Goal: Task Accomplishment & Management: Manage account settings

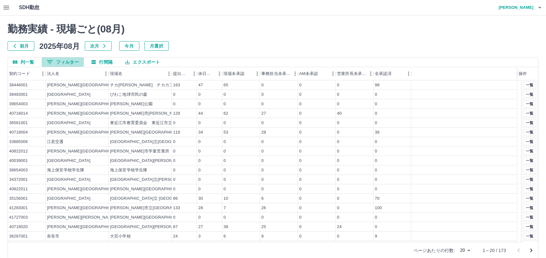
click at [70, 61] on button "0 フィルター" at bounding box center [63, 61] width 42 height 9
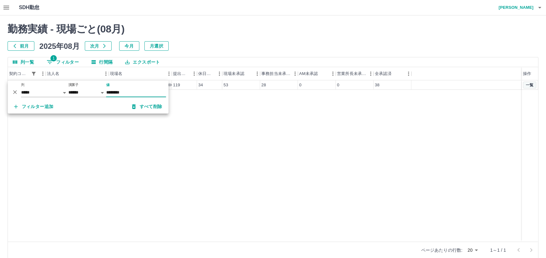
type input "********"
click at [530, 85] on button "一覧" at bounding box center [529, 85] width 13 height 7
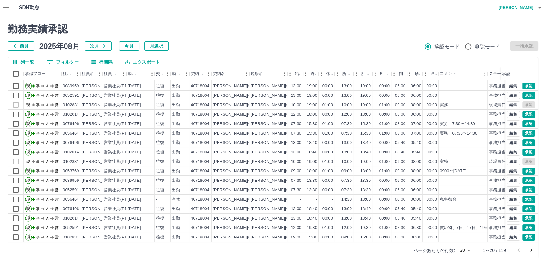
scroll to position [8, 0]
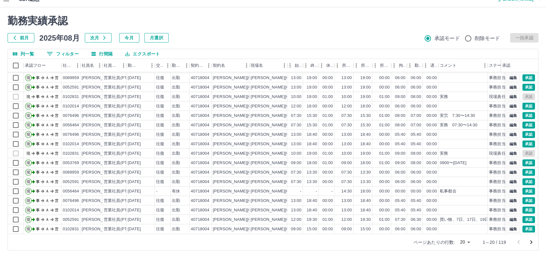
click at [469, 243] on body "SDH勤怠 谷岡　幸子 勤務実績承認 前月 2025年08月 次月 今月 月選択 承認モード 削除モード 一括承認 列一覧 0 フィルター 行間隔 エクスポー…" at bounding box center [273, 125] width 546 height 266
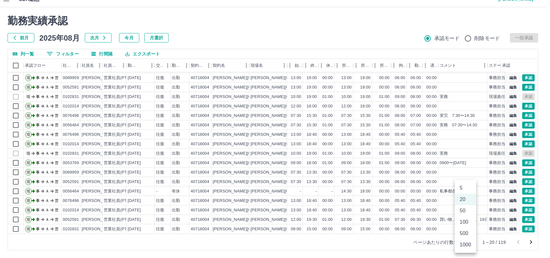
click at [461, 233] on li "500" at bounding box center [465, 233] width 21 height 11
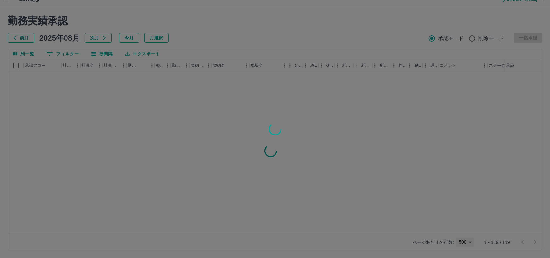
type input "***"
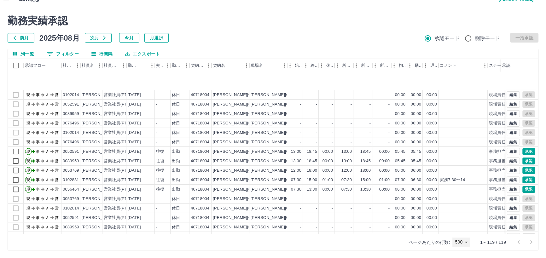
scroll to position [315, 0]
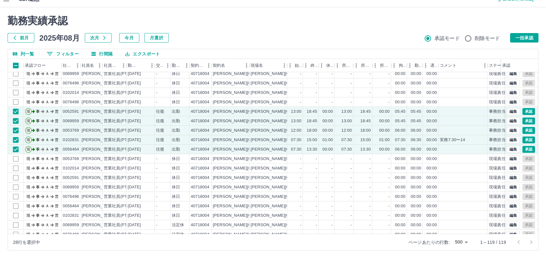
click at [136, 53] on button "エクスポート" at bounding box center [142, 53] width 45 height 9
click at [137, 66] on li "CSVダウンロード" at bounding box center [145, 66] width 51 height 11
click at [104, 250] on div "28行を選択中 ページあたりの行数: 500 *** 1～119 / 119" at bounding box center [273, 242] width 530 height 16
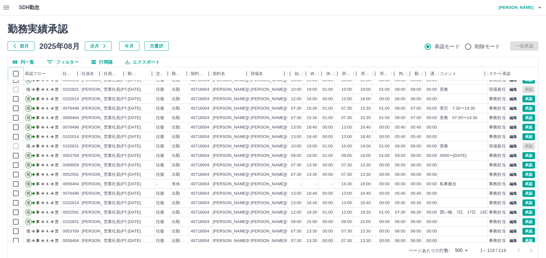
scroll to position [57, 0]
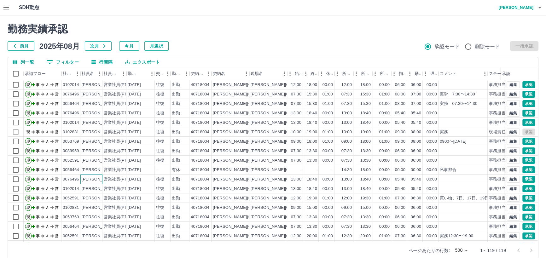
click at [89, 179] on div "髙岡　美奈子" at bounding box center [99, 180] width 34 height 6
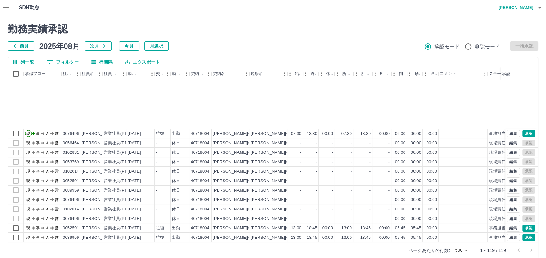
scroll to position [287, 0]
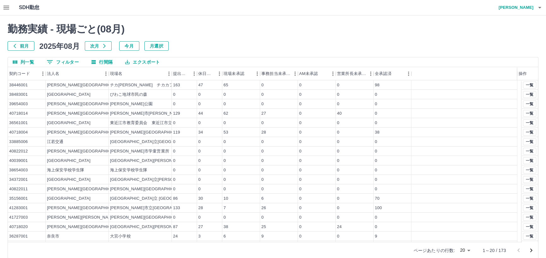
click at [107, 63] on button "行間隔" at bounding box center [101, 61] width 31 height 9
click at [73, 59] on button "0 フィルター" at bounding box center [63, 61] width 42 height 9
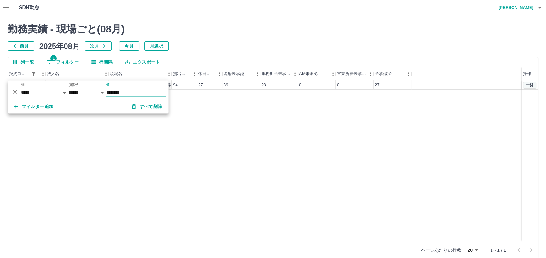
type input "********"
click at [529, 86] on button "一覧" at bounding box center [529, 85] width 13 height 7
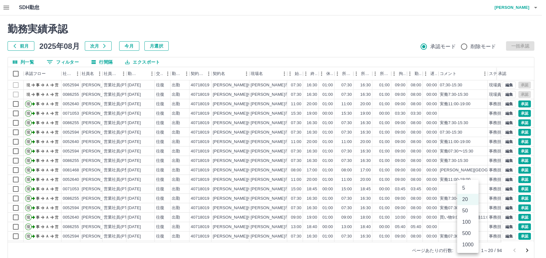
click at [472, 250] on body "SDH勤怠 谷岡　幸子 勤務実績承認 前月 2025年08月 次月 今月 月選択 承認モード 削除モード 一括承認 列一覧 0 フィルター 行間隔 エクスポー…" at bounding box center [273, 133] width 546 height 266
click at [468, 234] on li "500" at bounding box center [467, 233] width 21 height 11
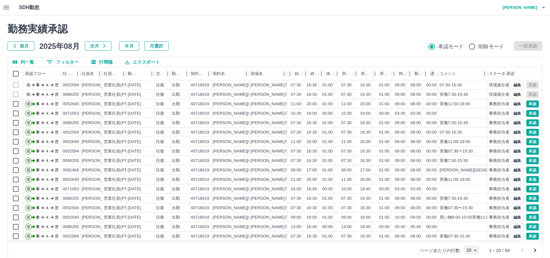
type input "***"
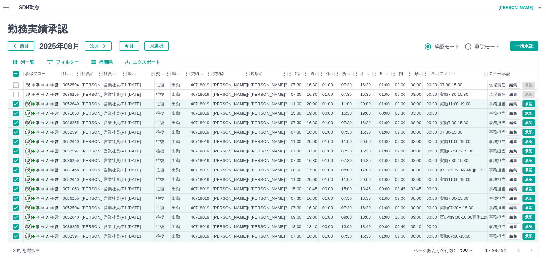
click at [142, 62] on button "エクスポート" at bounding box center [142, 61] width 45 height 9
click at [142, 74] on li "CSVダウンロード" at bounding box center [145, 74] width 51 height 11
click at [125, 15] on div "勤務実績承認 前月 2025年08月 次月 今月 月選択 承認モード 削除モード 一括承認 列一覧 0 フィルター 行間隔 エクスポート 承認フロー 社員番号…" at bounding box center [273, 140] width 546 height 251
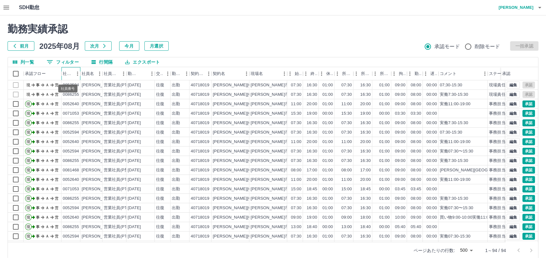
click at [70, 72] on div "社員番号" at bounding box center [68, 73] width 10 height 13
click at [74, 72] on icon "メニュー" at bounding box center [77, 74] width 6 height 6
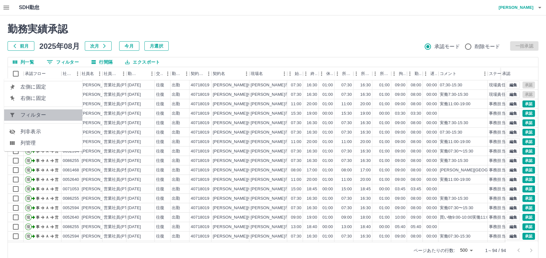
click at [48, 114] on span "フィルター" at bounding box center [48, 115] width 57 height 8
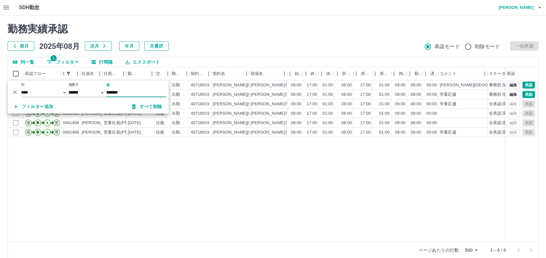
type input "*******"
click at [461, 171] on div "現 事 Ａ 営 0081468 西川　智美 営業社員(P契約) 2025-08-19 往復 出勤 40718019 香芝市 香芝市五位堂第3学童保育所 08:…" at bounding box center [283, 160] width 550 height 161
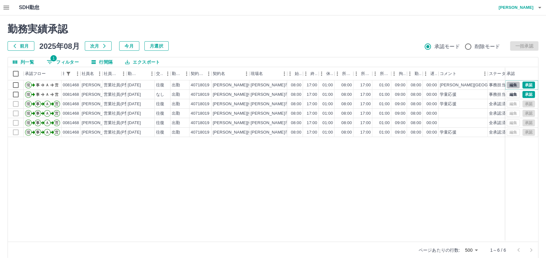
click at [514, 85] on button "編集" at bounding box center [513, 85] width 13 height 7
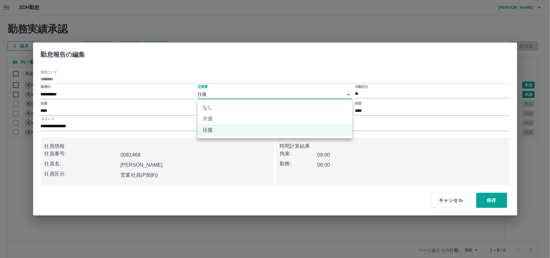
click at [259, 95] on body "SDH勤怠 谷岡　幸子 勤務実績承認 前月 2025年08月 次月 今月 月選択 承認モード 削除モード 一括承認 列一覧 1 フィルター 行間隔 エクスポー…" at bounding box center [275, 133] width 550 height 266
click at [218, 109] on li "なし" at bounding box center [275, 107] width 155 height 11
type input "****"
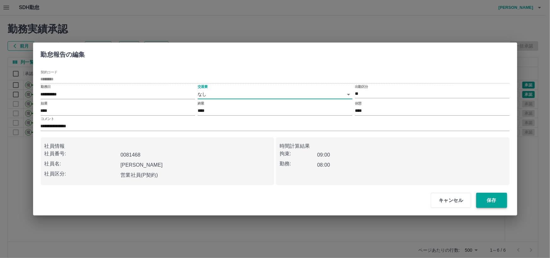
click at [489, 199] on button "保存" at bounding box center [491, 200] width 31 height 15
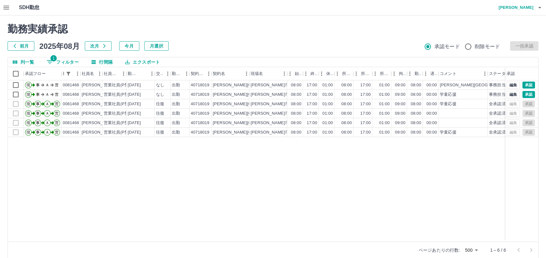
click at [533, 7] on button "button" at bounding box center [539, 7] width 13 height 15
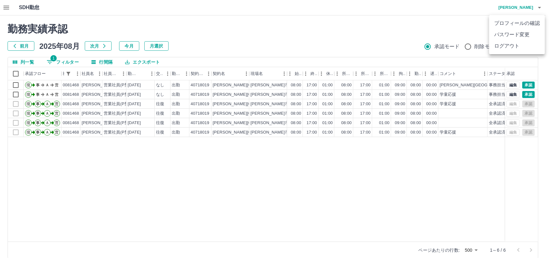
click at [512, 44] on li "ログアウト" at bounding box center [517, 45] width 56 height 11
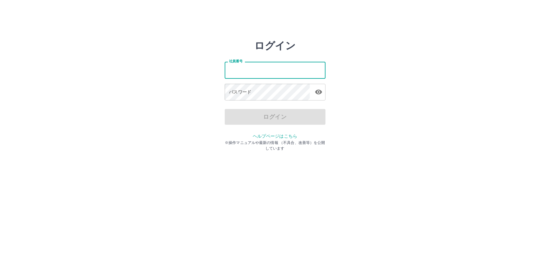
click at [289, 76] on input "社員番号" at bounding box center [275, 70] width 101 height 17
type input "*******"
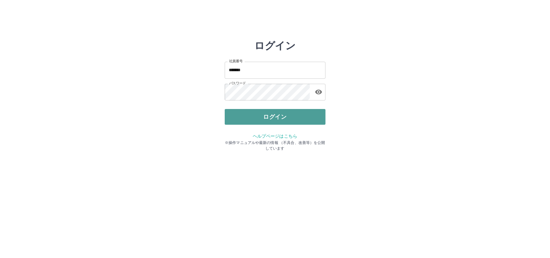
click at [276, 117] on button "ログイン" at bounding box center [275, 117] width 101 height 16
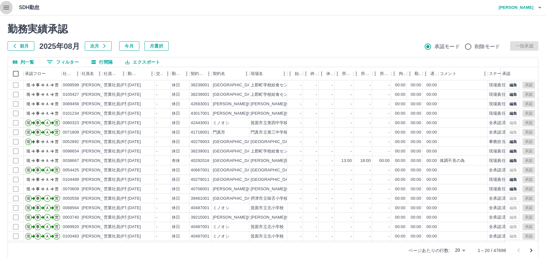
click at [6, 6] on icon "button" at bounding box center [7, 8] width 8 height 8
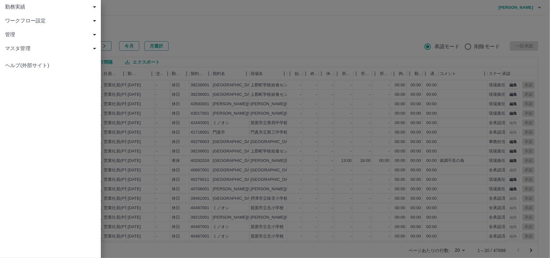
click at [12, 7] on span "勤務実績" at bounding box center [51, 7] width 93 height 8
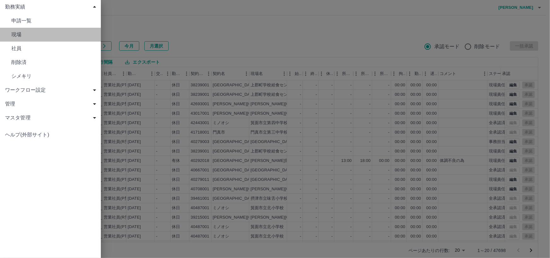
click at [16, 34] on span "現場" at bounding box center [53, 35] width 84 height 8
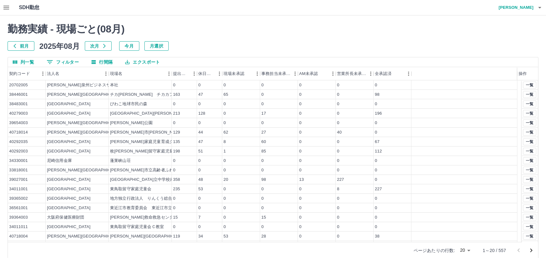
click at [71, 63] on button "0 フィルター" at bounding box center [63, 61] width 42 height 9
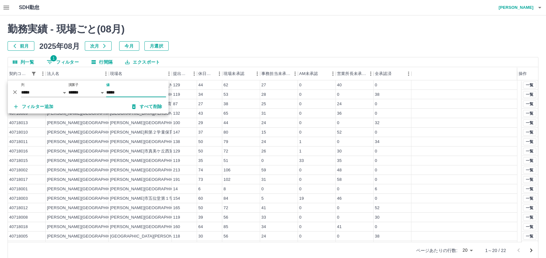
type input "*****"
click at [422, 37] on div "勤務実績 - 現場ごと( 08 月) 前月 2025年08月 次月 今月 月選択" at bounding box center [273, 37] width 531 height 28
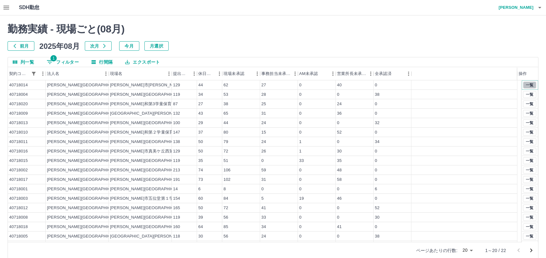
click at [526, 84] on button "一覧" at bounding box center [529, 85] width 13 height 7
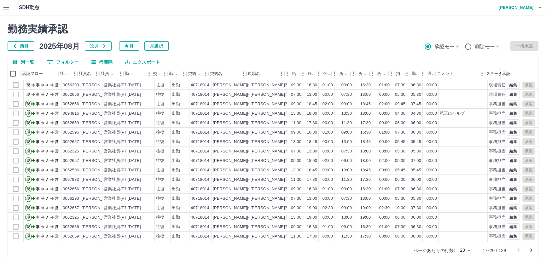
scroll to position [0, 24]
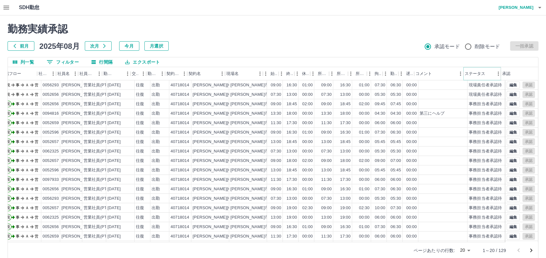
click at [496, 74] on icon "メニュー" at bounding box center [498, 74] width 6 height 6
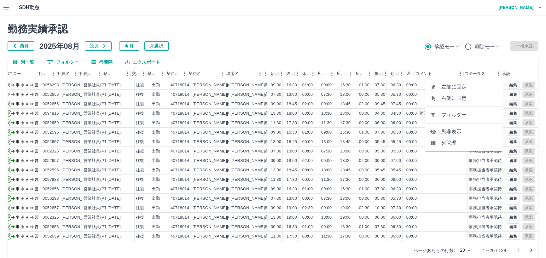
click at [463, 114] on span "フィルター" at bounding box center [469, 115] width 57 height 8
select select "**********"
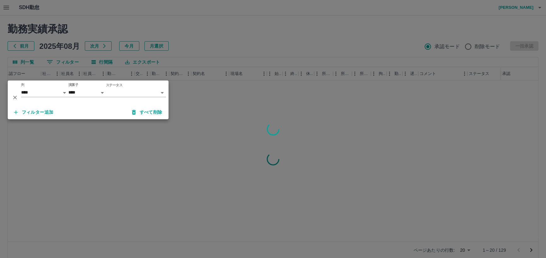
scroll to position [0, 20]
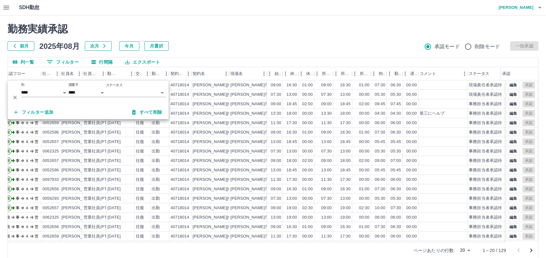
click at [160, 92] on body "SDH勤怠 仲島　孝輔 勤務実績承認 前月 2025年08月 次月 今月 月選択 承認モード 削除モード 一括承認 列一覧 0 フィルター 行間隔 エクスポー…" at bounding box center [273, 133] width 546 height 266
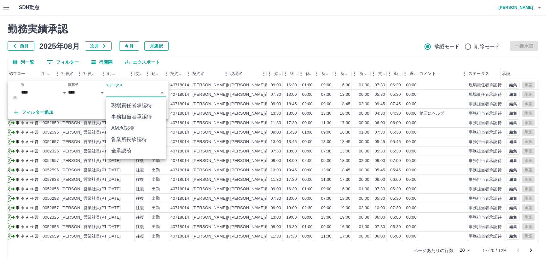
click at [137, 139] on li "営業所長承認待" at bounding box center [136, 139] width 60 height 11
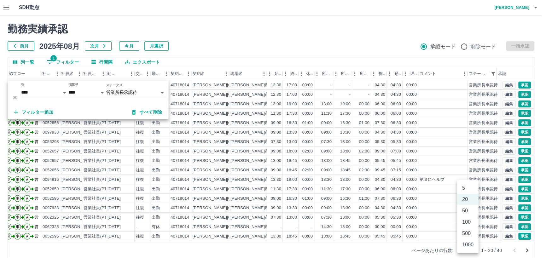
drag, startPoint x: 469, startPoint y: 249, endPoint x: 459, endPoint y: 240, distance: 13.8
click at [467, 254] on body "SDH勤怠 仲島　孝輔 勤務実績承認 前月 2025年08月 次月 今月 月選択 承認モード 削除モード 一括承認 列一覧 1 フィルター 行間隔 エクスポー…" at bounding box center [273, 133] width 546 height 266
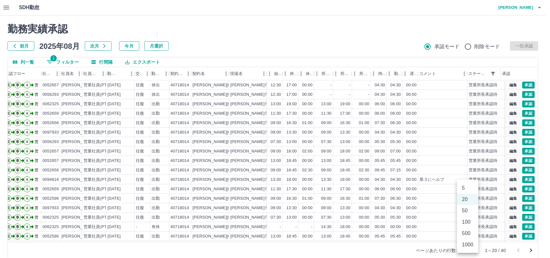
click at [464, 221] on li "100" at bounding box center [467, 222] width 21 height 11
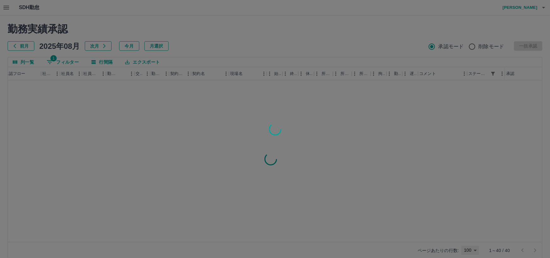
type input "***"
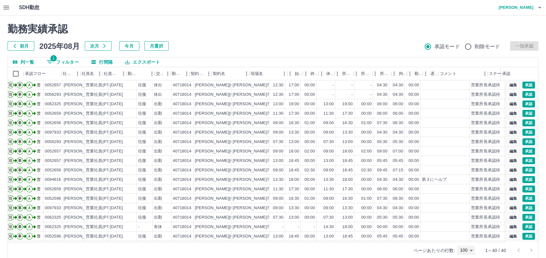
scroll to position [0, 0]
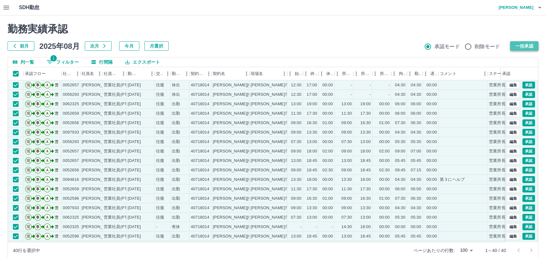
click at [532, 46] on button "一括承認" at bounding box center [524, 45] width 28 height 9
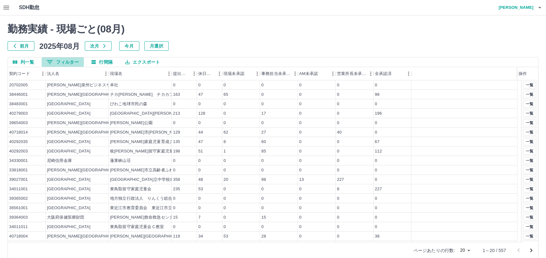
click at [62, 63] on button "0 フィルター" at bounding box center [63, 61] width 42 height 9
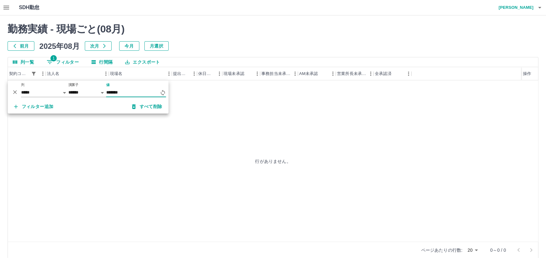
type input "********"
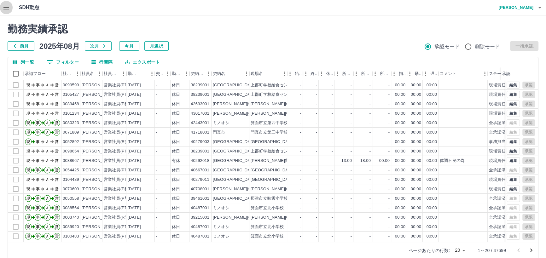
click at [8, 9] on icon "button" at bounding box center [6, 8] width 6 height 4
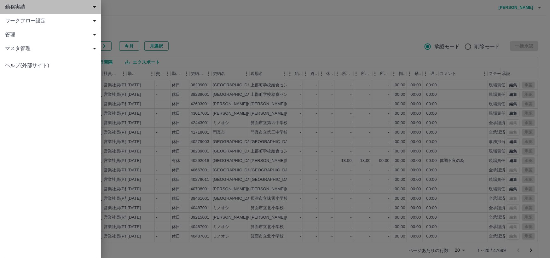
click at [10, 6] on span "勤務実績" at bounding box center [51, 7] width 93 height 8
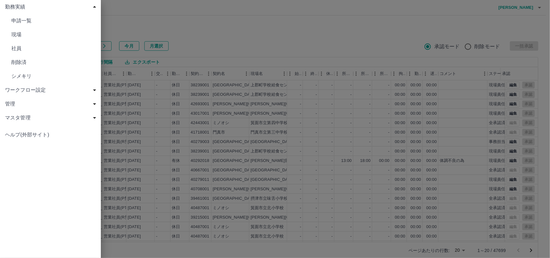
click at [16, 32] on span "現場" at bounding box center [53, 35] width 84 height 8
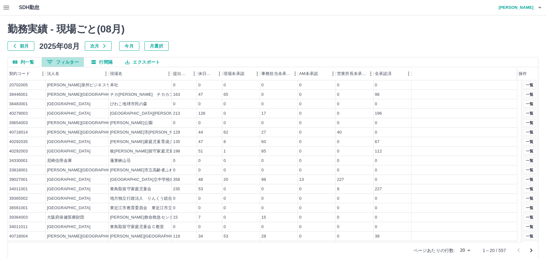
click at [67, 60] on button "0 フィルター" at bounding box center [63, 61] width 42 height 9
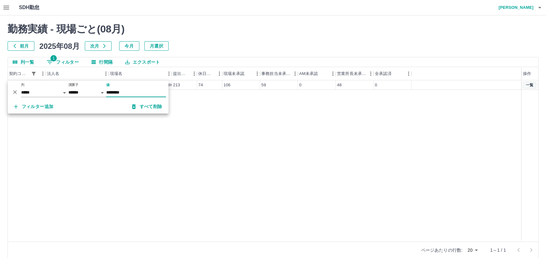
type input "********"
click at [532, 85] on button "一覧" at bounding box center [529, 85] width 13 height 7
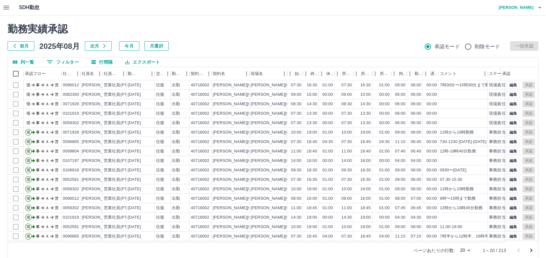
scroll to position [0, 24]
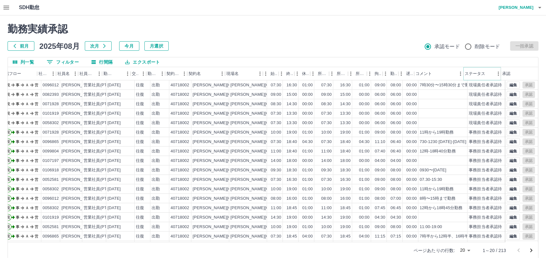
click at [494, 74] on button "メニュー" at bounding box center [498, 73] width 9 height 9
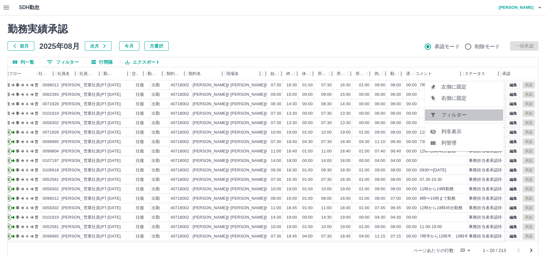
click at [461, 116] on span "フィルター" at bounding box center [469, 115] width 57 height 8
select select "**********"
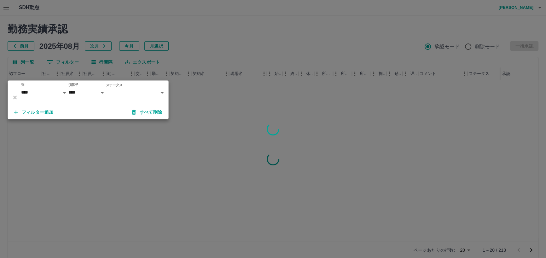
scroll to position [0, 20]
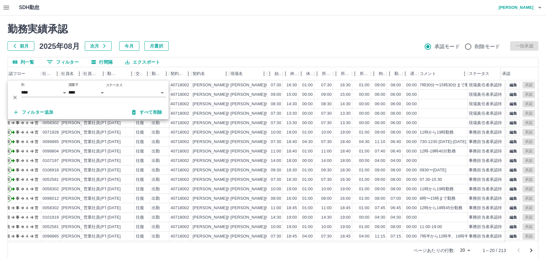
click at [163, 90] on body "SDH勤怠 仲島　孝輔 勤務実績承認 前月 2025年08月 次月 今月 月選択 承認モード 削除モード 一括承認 列一覧 0 フィルター 行間隔 エクスポー…" at bounding box center [273, 133] width 546 height 266
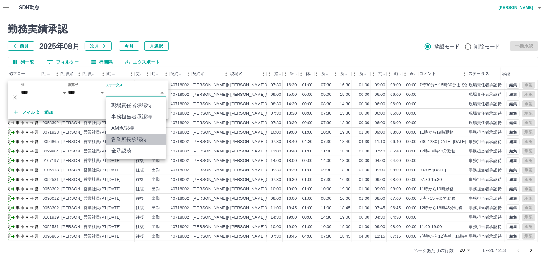
click at [132, 136] on li "営業所長承認待" at bounding box center [136, 139] width 60 height 11
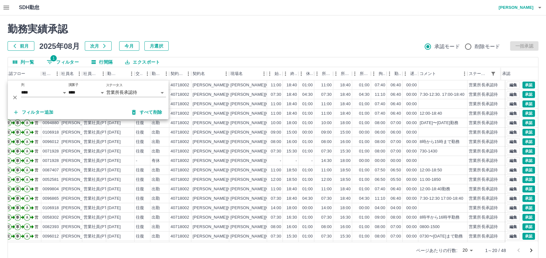
click at [218, 34] on h2 "勤務実績承認" at bounding box center [273, 29] width 531 height 12
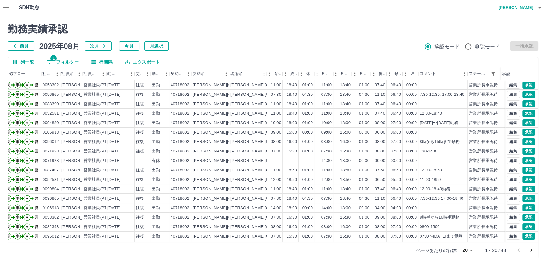
click at [471, 250] on body "SDH勤怠 仲島　孝輔 勤務実績承認 前月 2025年08月 次月 今月 月選択 承認モード 削除モード 一括承認 列一覧 1 フィルター 行間隔 エクスポー…" at bounding box center [273, 133] width 546 height 266
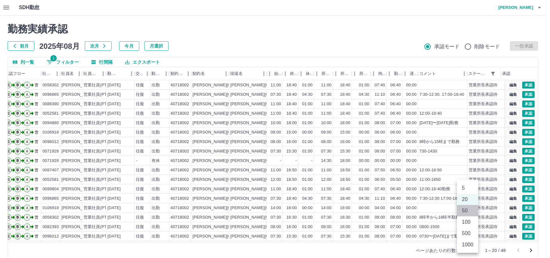
click at [462, 209] on li "50" at bounding box center [467, 210] width 21 height 11
type input "**"
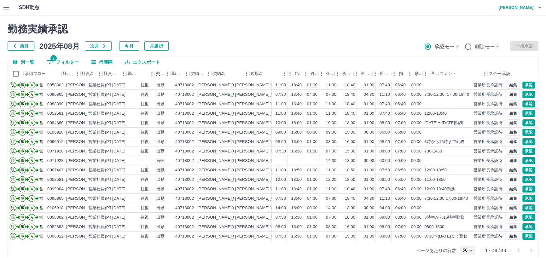
scroll to position [0, 0]
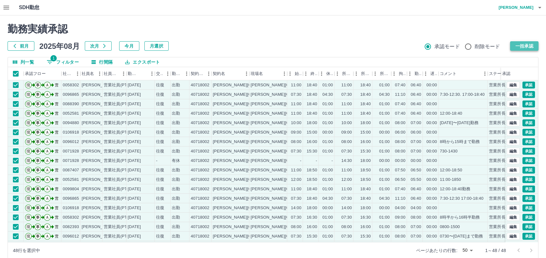
click at [525, 47] on button "一括承認" at bounding box center [524, 45] width 28 height 9
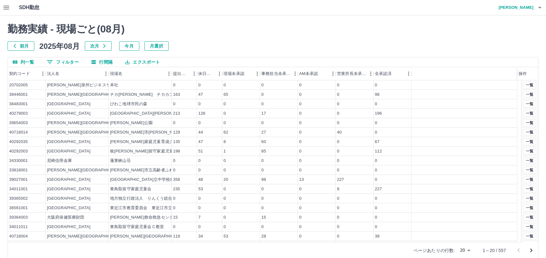
click at [72, 63] on button "0 フィルター" at bounding box center [63, 61] width 42 height 9
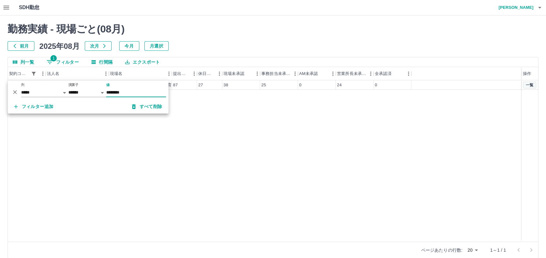
type input "********"
click at [527, 86] on button "一覧" at bounding box center [529, 85] width 13 height 7
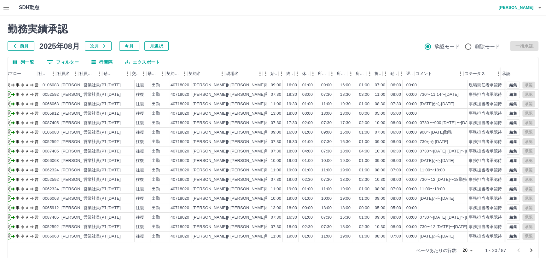
scroll to position [0, 24]
click at [495, 73] on button "メニュー" at bounding box center [498, 73] width 9 height 9
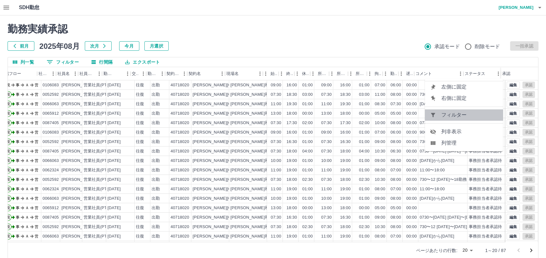
click at [459, 114] on span "フィルター" at bounding box center [469, 115] width 57 height 8
select select "**********"
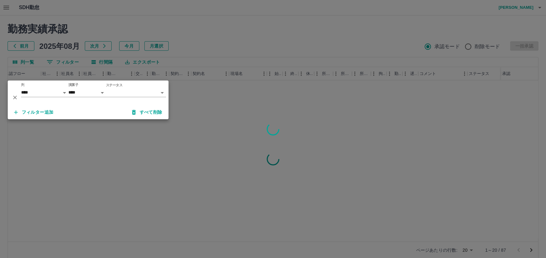
scroll to position [0, 20]
click at [161, 92] on body "SDH勤怠 仲島　孝輔 勤務実績承認 前月 2025年08月 次月 今月 月選択 承認モード 削除モード 一括承認 列一覧 0 フィルター 行間隔 エクスポー…" at bounding box center [273, 133] width 546 height 266
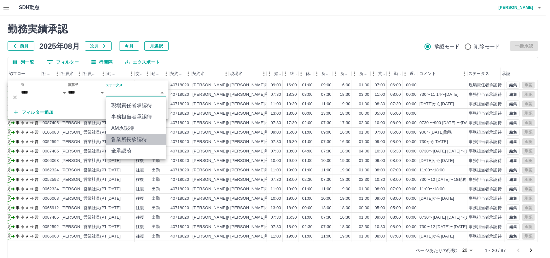
click at [136, 138] on li "営業所長承認待" at bounding box center [136, 139] width 60 height 11
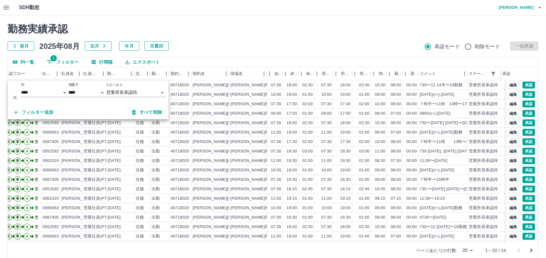
drag, startPoint x: 331, startPoint y: 13, endPoint x: 326, endPoint y: 25, distance: 13.7
click at [329, 16] on div "SDH勤怠 仲島　孝輔 勤務実績承認 前月 2025年08月 次月 今月 月選択 承認モード 削除モード 一括承認 列一覧 1 フィルター 行間隔 エクスポー…" at bounding box center [273, 133] width 546 height 266
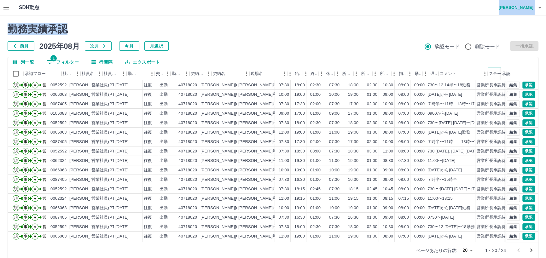
scroll to position [0, 0]
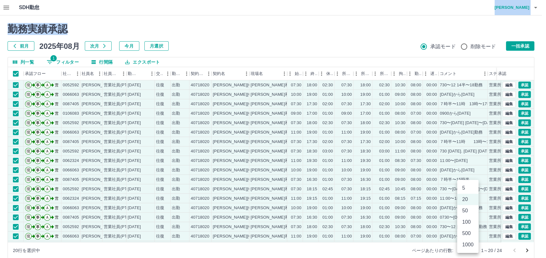
click at [473, 251] on body "SDH勤怠 仲島　孝輔 勤務実績承認 前月 2025年08月 次月 今月 月選択 承認モード 削除モード 一括承認 列一覧 1 フィルター 行間隔 エクスポー…" at bounding box center [273, 133] width 546 height 266
click at [465, 211] on li "50" at bounding box center [467, 210] width 21 height 11
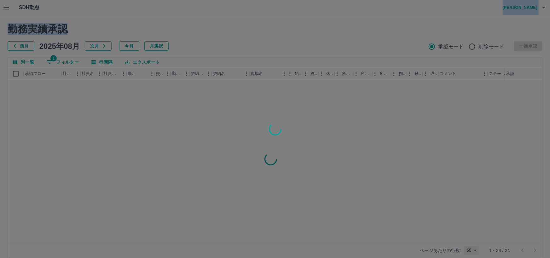
type input "**"
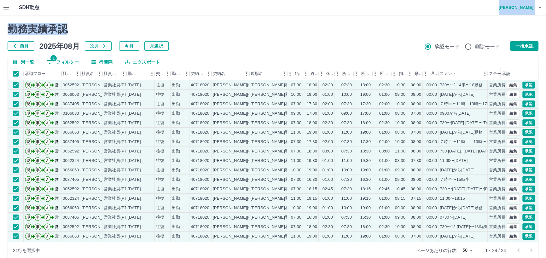
click at [92, 19] on div "勤務実績承認 前月 2025年08月 次月 今月 月選択 承認モード 削除モード 一括承認 列一覧 1 フィルター 行間隔 エクスポート 承認フロー 社員番号…" at bounding box center [273, 140] width 546 height 251
click at [532, 44] on button "一括承認" at bounding box center [524, 45] width 28 height 9
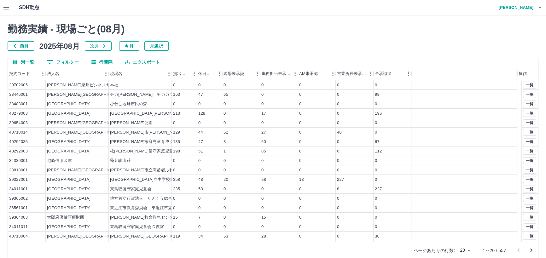
drag, startPoint x: 67, startPoint y: 62, endPoint x: 76, endPoint y: 65, distance: 9.0
click at [67, 63] on button "0 フィルター" at bounding box center [63, 61] width 42 height 9
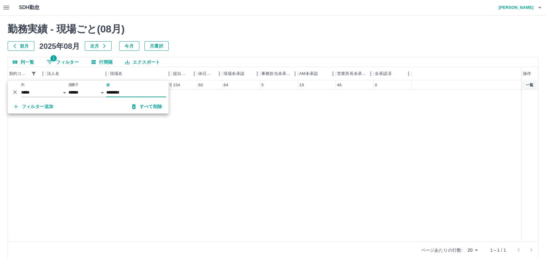
type input "********"
click at [526, 85] on button "一覧" at bounding box center [529, 85] width 13 height 7
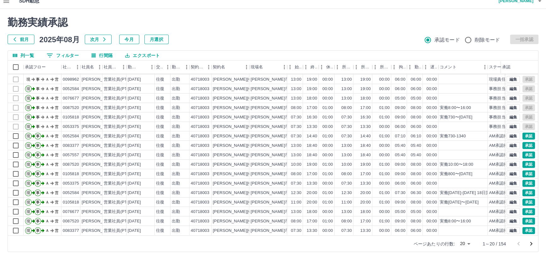
scroll to position [8, 0]
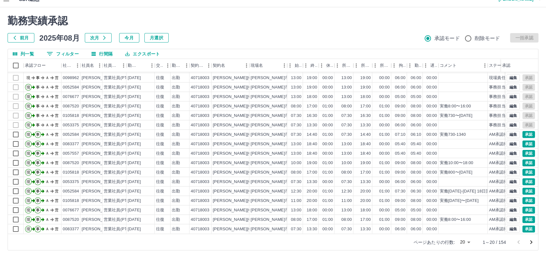
click at [470, 241] on body "SDH勤怠 仲島　孝輔 勤務実績承認 前月 2025年08月 次月 今月 月選択 承認モード 削除モード 一括承認 列一覧 0 フィルター 行間隔 エクスポー…" at bounding box center [273, 125] width 546 height 266
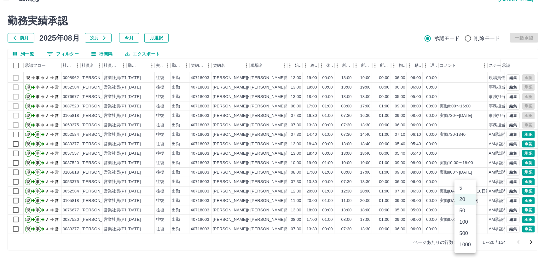
click at [465, 231] on li "500" at bounding box center [465, 233] width 21 height 11
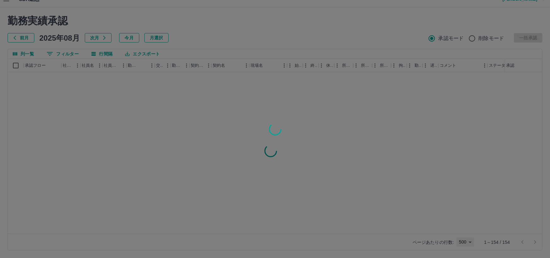
type input "***"
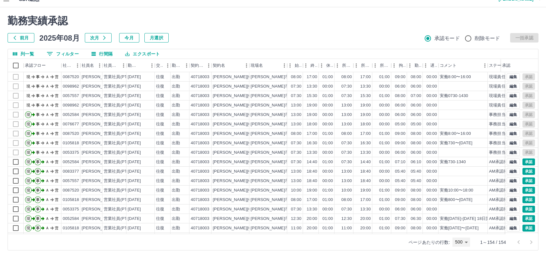
scroll to position [0, 24]
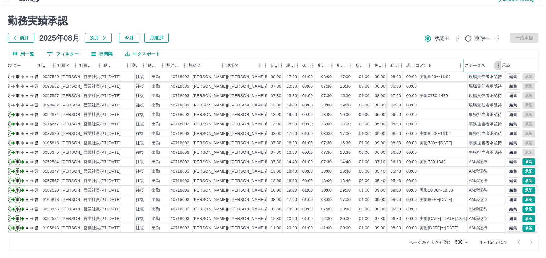
click at [495, 66] on icon "メニュー" at bounding box center [498, 65] width 6 height 6
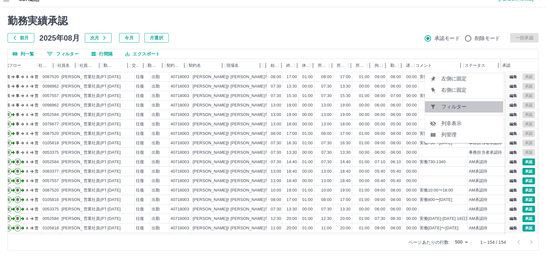
drag, startPoint x: 459, startPoint y: 104, endPoint x: 430, endPoint y: 110, distance: 30.0
click at [458, 104] on span "フィルター" at bounding box center [469, 107] width 57 height 8
select select "**********"
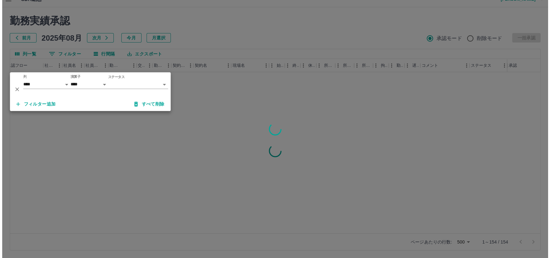
scroll to position [0, 20]
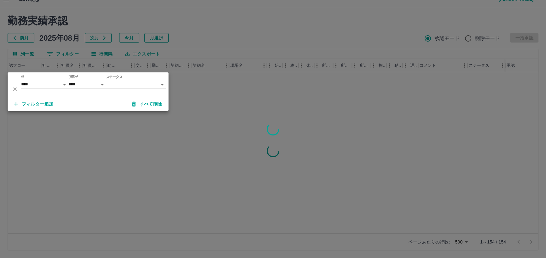
click at [161, 84] on body "SDH勤怠 仲島　孝輔 勤務実績承認 前月 2025年08月 次月 今月 月選択 承認モード 削除モード 一括承認 列一覧 0 フィルター 行間隔 エクスポー…" at bounding box center [273, 125] width 546 height 266
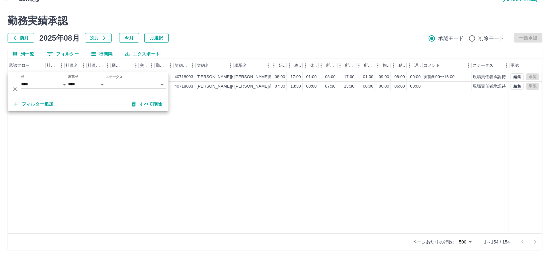
click at [131, 130] on div at bounding box center [275, 129] width 550 height 258
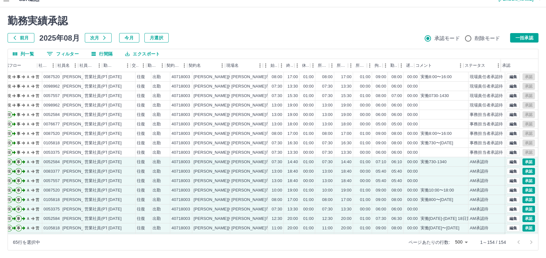
scroll to position [0, 24]
click at [494, 66] on button "メニュー" at bounding box center [498, 65] width 9 height 9
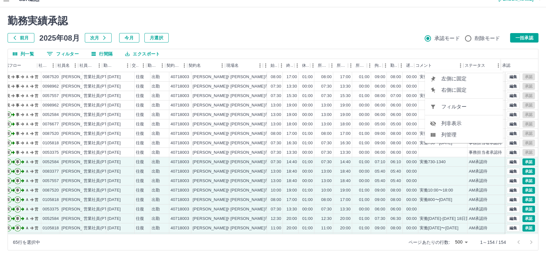
click at [453, 107] on span "フィルター" at bounding box center [469, 107] width 57 height 8
select select "**********"
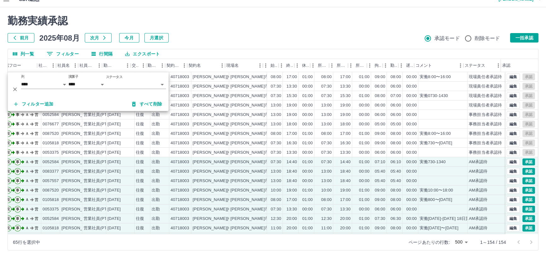
click at [161, 84] on body "SDH勤怠 仲島　孝輔 勤務実績承認 前月 2025年08月 次月 今月 月選択 承認モード 削除モード 一括承認 列一覧 0 フィルター 行間隔 エクスポー…" at bounding box center [273, 125] width 546 height 266
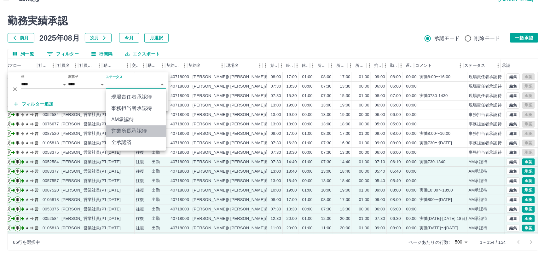
click at [129, 130] on li "営業所長承認待" at bounding box center [136, 130] width 60 height 11
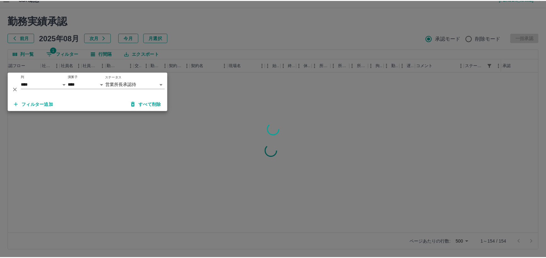
scroll to position [0, 20]
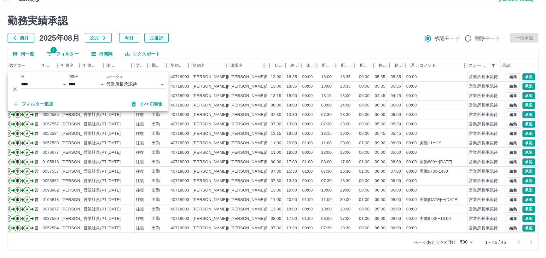
click at [250, 28] on div "勤務実績承認 前月 2025年08月 次月 今月 月選択 承認モード 削除モード 一括承認" at bounding box center [273, 29] width 531 height 28
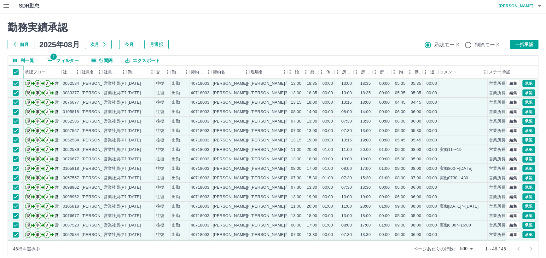
scroll to position [0, 0]
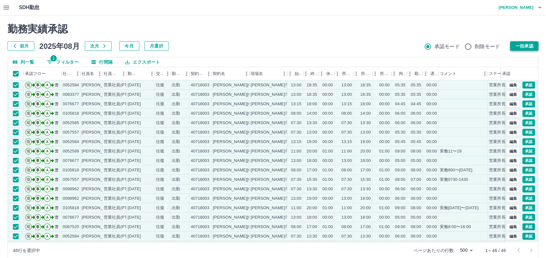
click at [511, 43] on button "一括承認" at bounding box center [524, 45] width 28 height 9
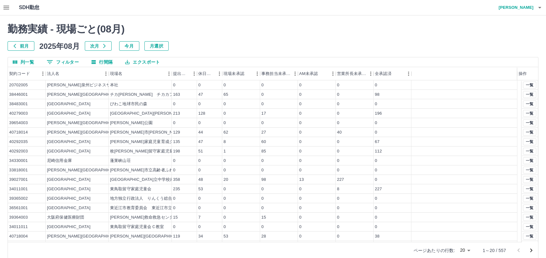
click at [68, 63] on button "0 フィルター" at bounding box center [63, 61] width 42 height 9
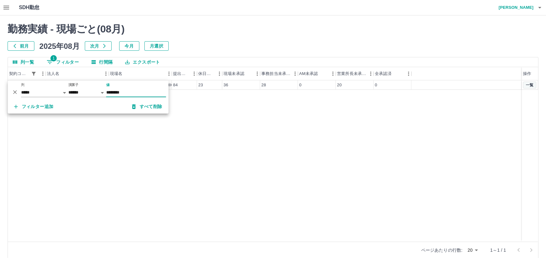
type input "********"
click at [530, 83] on button "一覧" at bounding box center [529, 85] width 13 height 7
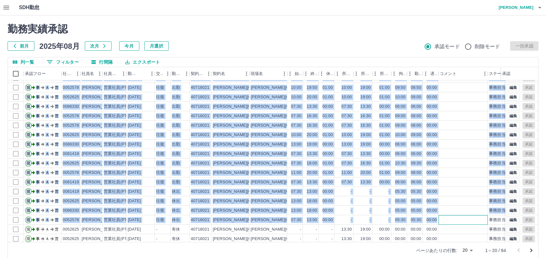
scroll to position [16, 25]
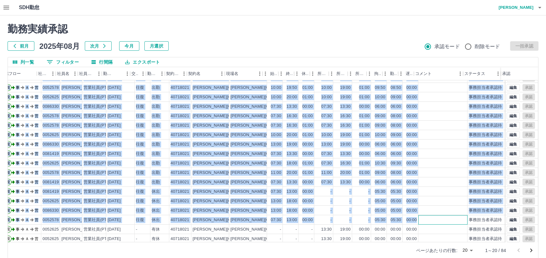
drag, startPoint x: 481, startPoint y: 237, endPoint x: 546, endPoint y: 189, distance: 81.0
click at [546, 213] on html "SDH勤怠 仲島　孝輔 勤務実績承認 前月 2025年08月 次月 今月 月選択 承認モード 削除モード 一括承認 列一覧 0 フィルター 行間隔 エクスポー…" at bounding box center [273, 133] width 546 height 266
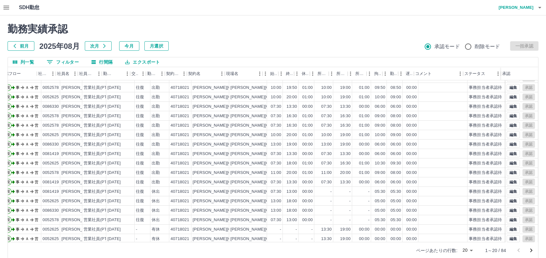
click at [385, 11] on div "SDH勤怠 仲島　孝輔" at bounding box center [273, 7] width 546 height 15
click at [493, 74] on div "ステータス" at bounding box center [478, 73] width 29 height 13
click at [495, 72] on icon "メニュー" at bounding box center [498, 74] width 6 height 6
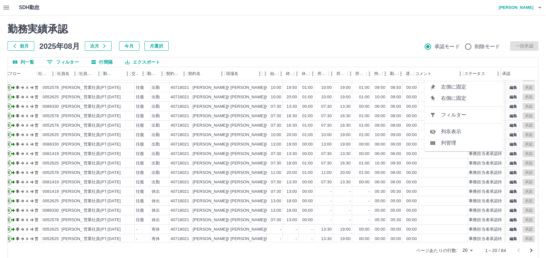
click at [450, 117] on span "フィルター" at bounding box center [469, 115] width 57 height 8
select select "**********"
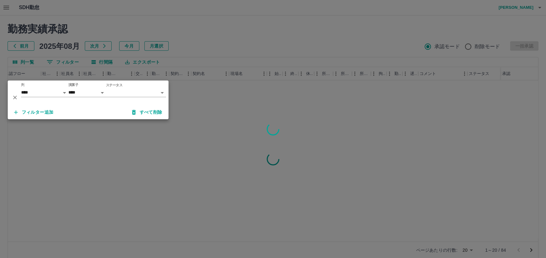
scroll to position [0, 20]
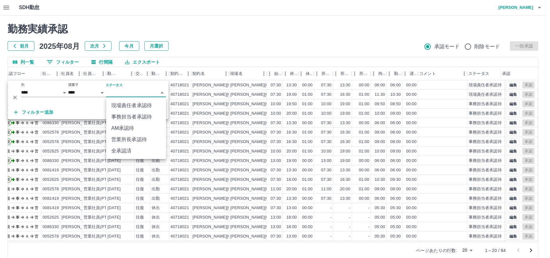
click at [164, 91] on body "SDH勤怠 仲島　孝輔 勤務実績承認 前月 2025年08月 次月 今月 月選択 承認モード 削除モード 一括承認 列一覧 0 フィルター 行間隔 エクスポー…" at bounding box center [275, 133] width 550 height 266
click at [133, 139] on li "営業所長承認待" at bounding box center [136, 139] width 60 height 11
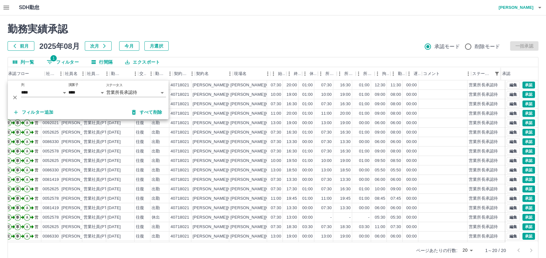
scroll to position [0, 0]
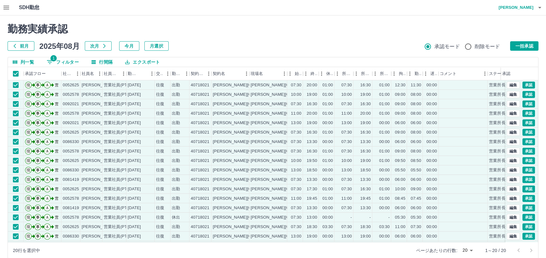
click at [471, 251] on body "SDH勤怠 仲島　孝輔 勤務実績承認 前月 2025年08月 次月 今月 月選択 承認モード 削除モード 一括承認 列一覧 1 フィルター 行間隔 エクスポー…" at bounding box center [273, 133] width 546 height 266
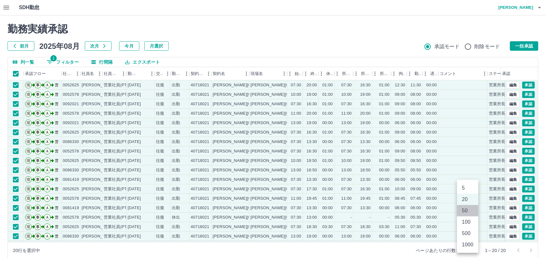
click at [466, 211] on li "50" at bounding box center [467, 210] width 21 height 11
type input "**"
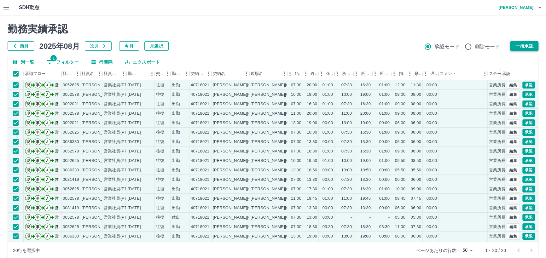
click at [530, 44] on button "一括承認" at bounding box center [524, 45] width 28 height 9
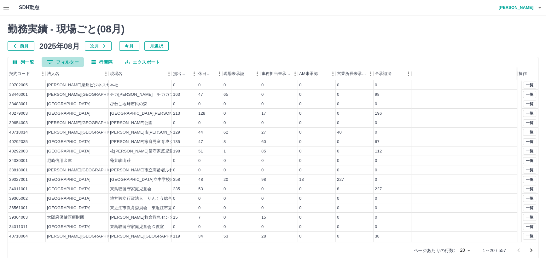
click at [74, 61] on button "0 フィルター" at bounding box center [63, 61] width 42 height 9
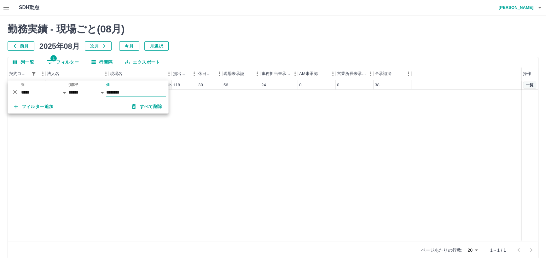
type input "********"
click at [526, 83] on button "一覧" at bounding box center [529, 85] width 13 height 7
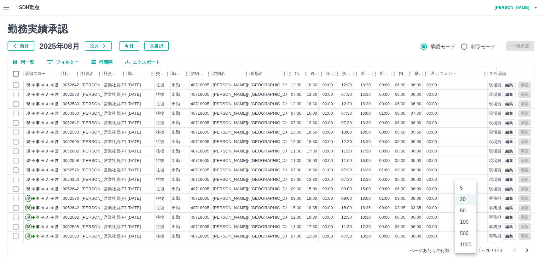
drag, startPoint x: 470, startPoint y: 249, endPoint x: 470, endPoint y: 241, distance: 7.9
click at [470, 249] on body "SDH勤怠 仲島　孝輔 勤務実績承認 前月 2025年08月 次月 今月 月選択 承認モード 削除モード 一括承認 列一覧 0 フィルター 行間隔 エクスポー…" at bounding box center [273, 133] width 546 height 266
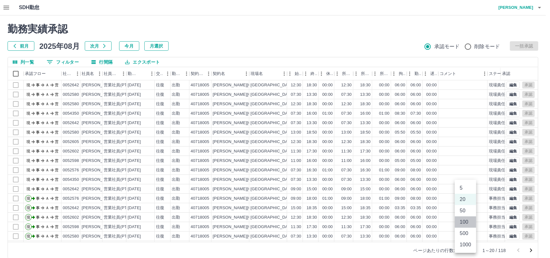
click at [464, 223] on li "100" at bounding box center [465, 222] width 21 height 11
type input "***"
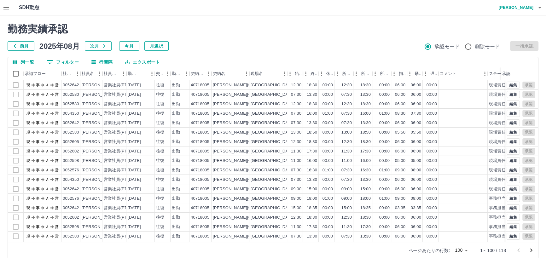
drag, startPoint x: 488, startPoint y: 238, endPoint x: 550, endPoint y: 239, distance: 62.1
click at [546, 239] on html "SDH勤怠 仲島　孝輔 勤務実績承認 前月 2025年08月 次月 今月 月選択 承認モード 削除モード 一括承認 列一覧 0 フィルター 行間隔 エクスポー…" at bounding box center [273, 133] width 546 height 266
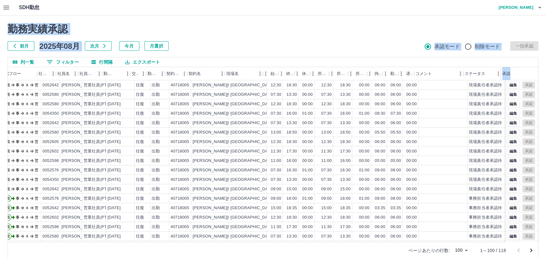
scroll to position [0, 24]
click at [496, 72] on icon "メニュー" at bounding box center [498, 74] width 6 height 6
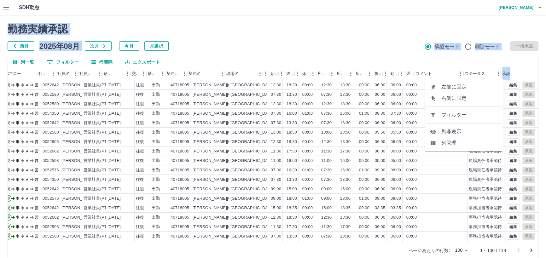
click at [454, 116] on span "フィルター" at bounding box center [469, 115] width 57 height 8
select select "**********"
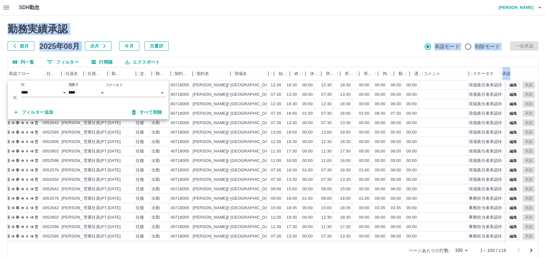
scroll to position [0, 16]
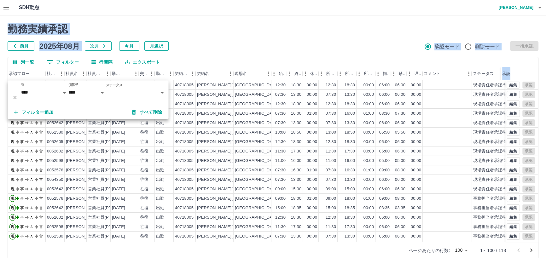
click at [162, 92] on body "SDH勤怠 仲島　孝輔 勤務実績承認 前月 2025年08月 次月 今月 月選択 承認モード 削除モード 一括承認 列一覧 0 フィルター 行間隔 エクスポー…" at bounding box center [273, 133] width 546 height 266
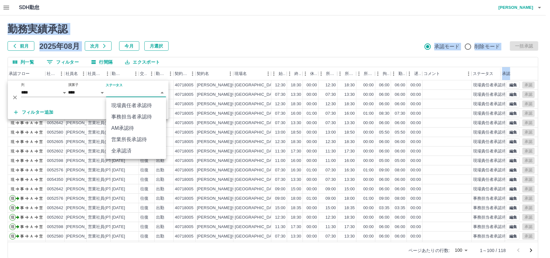
click at [132, 138] on li "営業所長承認待" at bounding box center [136, 139] width 60 height 11
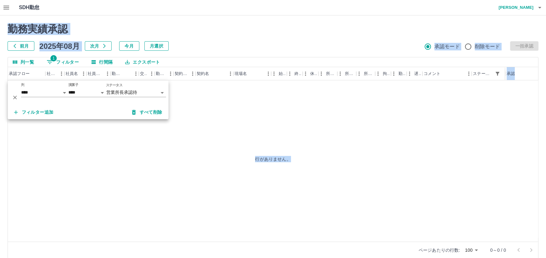
click at [254, 37] on div "勤務実績承認 前月 2025年08月 次月 今月 月選択 承認モード 削除モード 一括承認" at bounding box center [273, 37] width 531 height 28
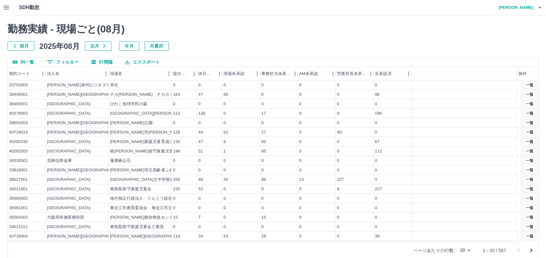
click at [62, 63] on button "0 フィルター" at bounding box center [63, 61] width 42 height 9
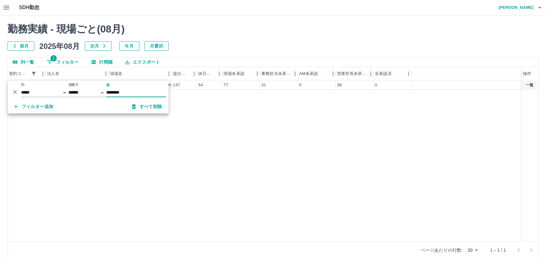
type input "********"
click at [528, 82] on button "一覧" at bounding box center [529, 85] width 13 height 7
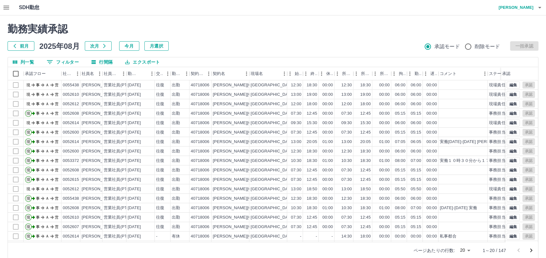
click at [465, 251] on body "SDH勤怠 仲島　孝輔 勤務実績承認 前月 2025年08月 次月 今月 月選択 承認モード 削除モード 一括承認 列一覧 0 フィルター 行間隔 エクスポー…" at bounding box center [273, 133] width 546 height 266
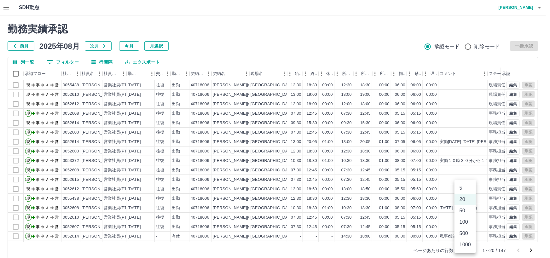
click at [466, 223] on li "100" at bounding box center [465, 222] width 21 height 11
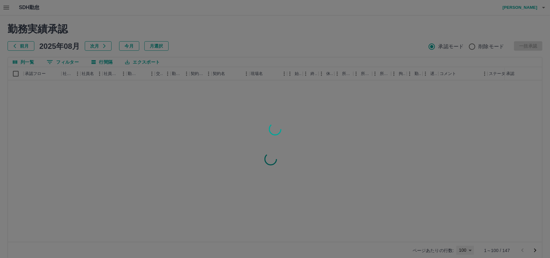
type input "***"
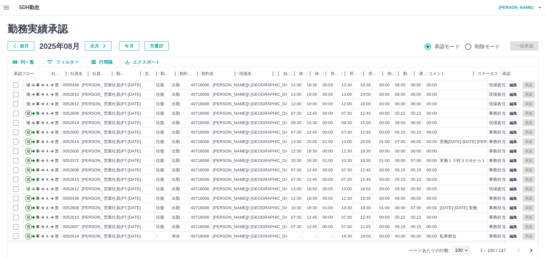
scroll to position [0, 24]
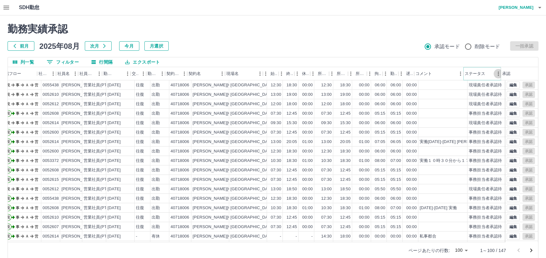
click at [496, 72] on icon "メニュー" at bounding box center [498, 74] width 6 height 6
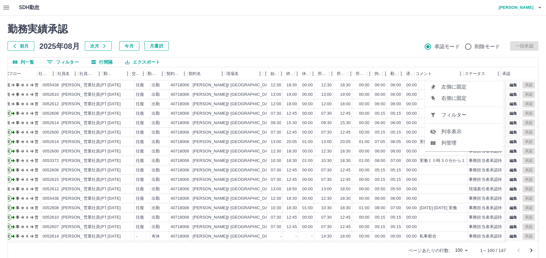
click at [448, 115] on span "フィルター" at bounding box center [469, 115] width 57 height 8
select select "**********"
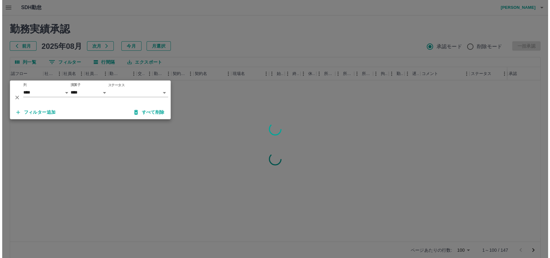
scroll to position [0, 20]
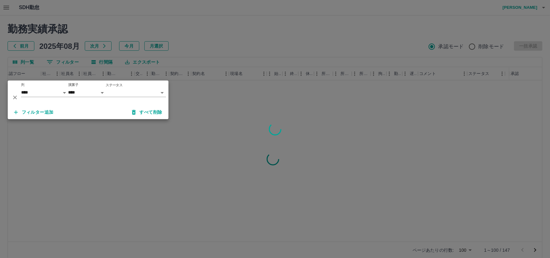
click at [161, 91] on body "SDH勤怠 仲島　孝輔 勤務実績承認 前月 2025年08月 次月 今月 月選択 承認モード 削除モード 一括承認 列一覧 0 フィルター 行間隔 エクスポー…" at bounding box center [275, 133] width 550 height 266
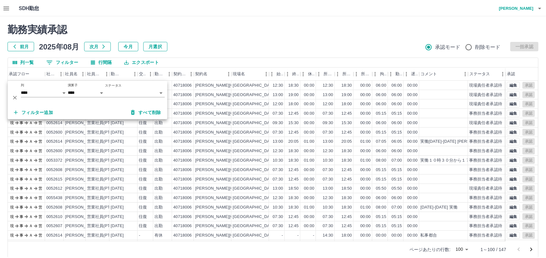
scroll to position [0, 16]
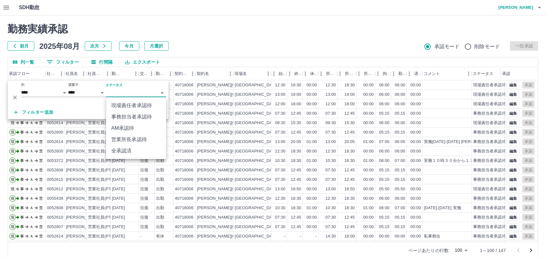
click at [162, 92] on body "SDH勤怠 仲島　孝輔 勤務実績承認 前月 2025年08月 次月 今月 月選択 承認モード 削除モード 一括承認 列一覧 0 フィルター 行間隔 エクスポー…" at bounding box center [275, 133] width 550 height 266
click at [122, 138] on li "営業所長承認待" at bounding box center [136, 139] width 60 height 11
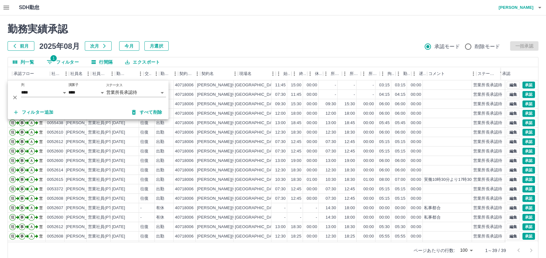
scroll to position [0, 0]
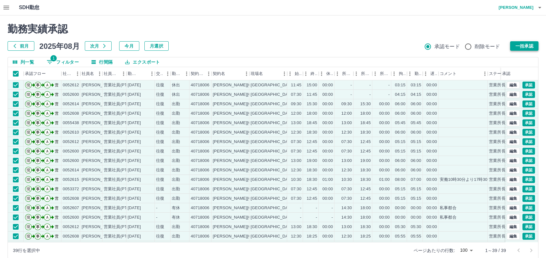
click at [521, 46] on button "一括承認" at bounding box center [524, 45] width 28 height 9
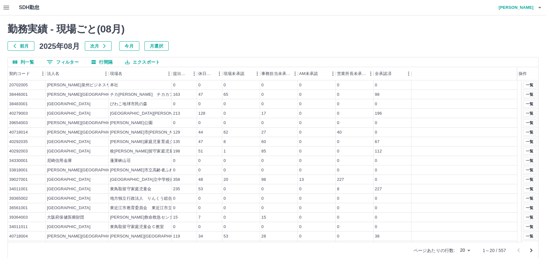
click at [69, 62] on button "0 フィルター" at bounding box center [63, 61] width 42 height 9
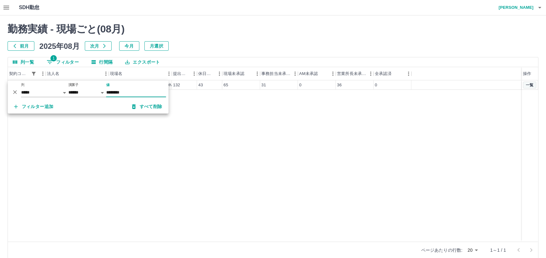
type input "********"
click at [528, 86] on button "一覧" at bounding box center [529, 85] width 13 height 7
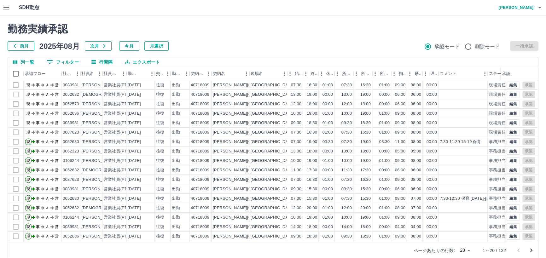
scroll to position [0, 24]
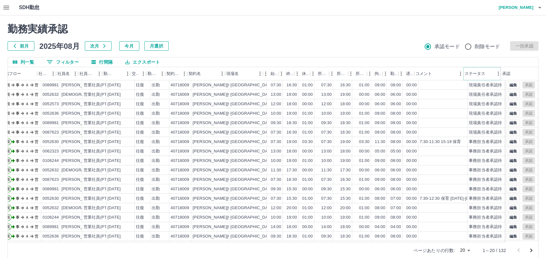
click at [495, 74] on button "メニュー" at bounding box center [498, 73] width 9 height 9
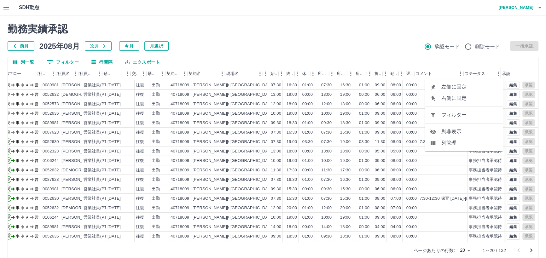
click at [455, 116] on span "フィルター" at bounding box center [469, 115] width 57 height 8
select select "**********"
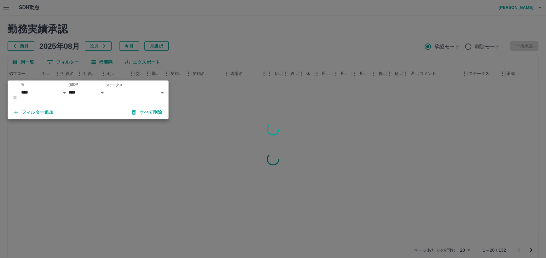
scroll to position [0, 20]
click at [160, 91] on body "SDH勤怠 仲島　孝輔 勤務実績承認 前月 2025年08月 次月 今月 月選択 承認モード 削除モード 一括承認 列一覧 0 フィルター 行間隔 エクスポー…" at bounding box center [273, 133] width 546 height 266
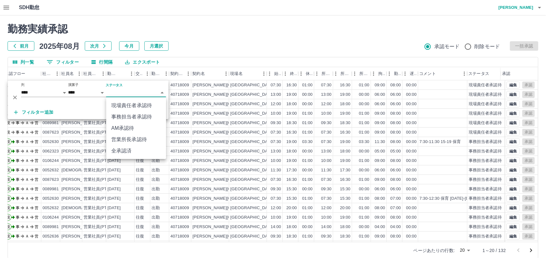
click at [136, 138] on li "営業所長承認待" at bounding box center [136, 139] width 60 height 11
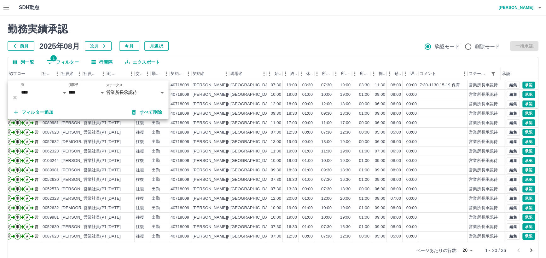
click at [253, 28] on h2 "勤務実績承認" at bounding box center [273, 29] width 531 height 12
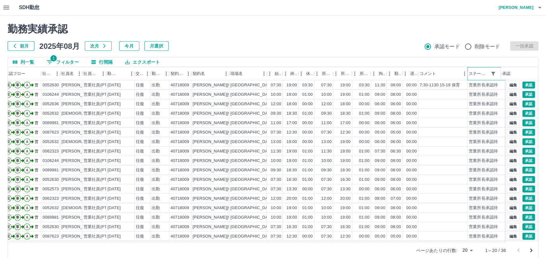
scroll to position [0, 0]
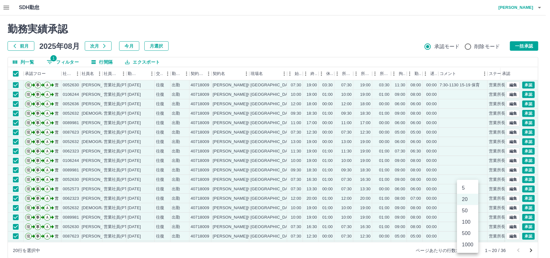
click at [472, 250] on body "SDH勤怠 仲島　孝輔 勤務実績承認 前月 2025年08月 次月 今月 月選択 承認モード 削除モード 一括承認 列一覧 1 フィルター 行間隔 エクスポー…" at bounding box center [275, 133] width 550 height 266
click at [467, 221] on li "100" at bounding box center [467, 222] width 21 height 11
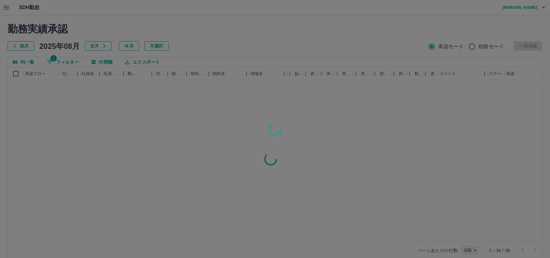
type input "***"
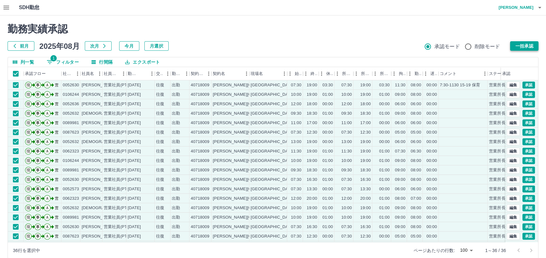
click at [519, 43] on button "一括承認" at bounding box center [524, 45] width 28 height 9
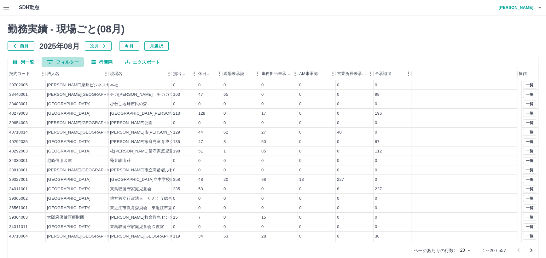
drag, startPoint x: 64, startPoint y: 63, endPoint x: 129, endPoint y: 65, distance: 65.3
click at [64, 63] on button "0 フィルター" at bounding box center [63, 61] width 42 height 9
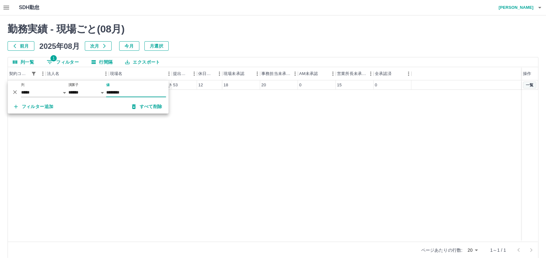
type input "********"
click at [529, 83] on button "一覧" at bounding box center [529, 85] width 13 height 7
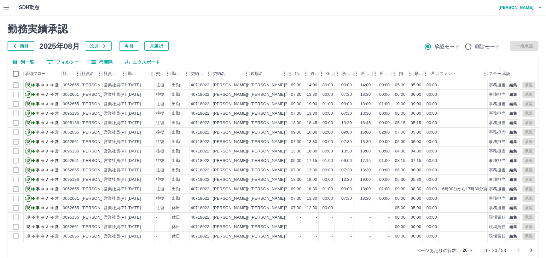
scroll to position [0, 24]
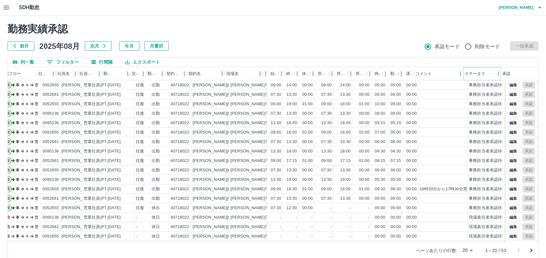
click at [495, 74] on icon "メニュー" at bounding box center [498, 74] width 6 height 6
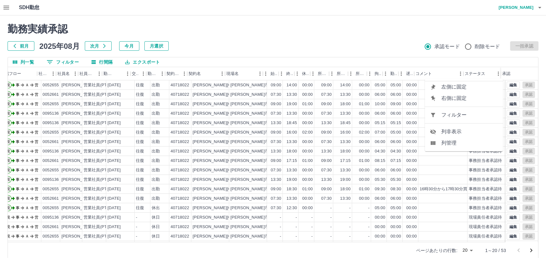
click at [450, 115] on span "フィルター" at bounding box center [469, 115] width 57 height 8
select select "**********"
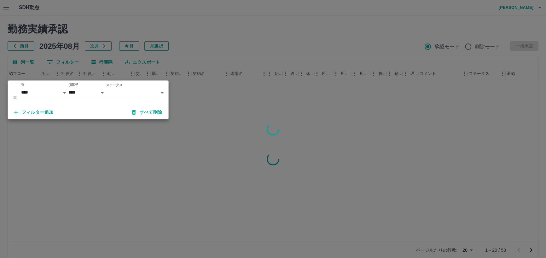
scroll to position [0, 20]
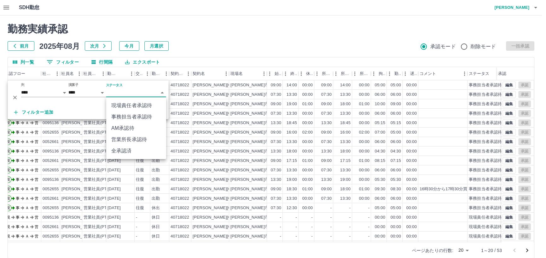
click at [162, 93] on body "SDH勤怠 仲島　孝輔 勤務実績承認 前月 2025年08月 次月 今月 月選択 承認モード 削除モード 一括承認 列一覧 0 フィルター 行間隔 エクスポー…" at bounding box center [273, 133] width 546 height 266
click at [129, 139] on li "営業所長承認待" at bounding box center [136, 139] width 60 height 11
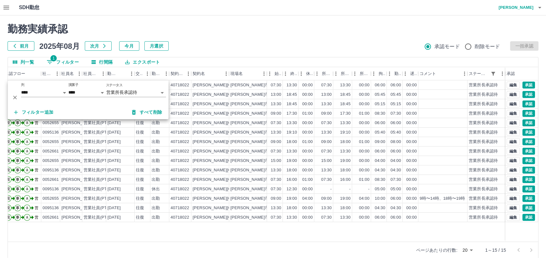
click at [352, 21] on div "勤務実績承認 前月 2025年08月 次月 今月 月選択 承認モード 削除モード 一括承認 列一覧 1 フィルター 行間隔 エクスポート 承認フロー 社員番号…" at bounding box center [273, 140] width 546 height 251
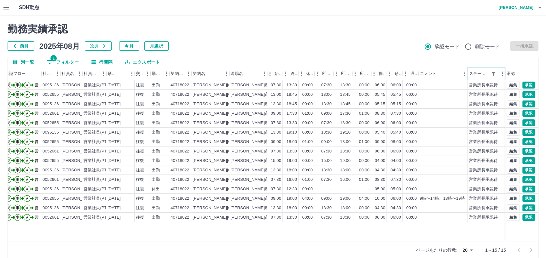
scroll to position [0, 0]
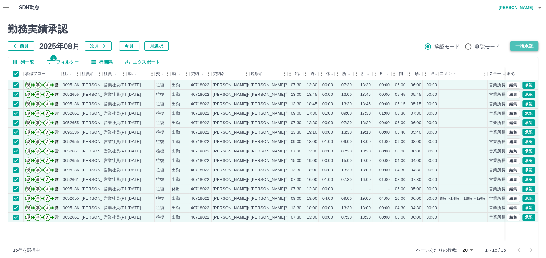
click at [530, 47] on button "一括承認" at bounding box center [524, 45] width 28 height 9
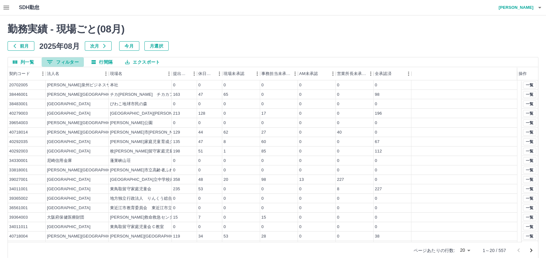
click at [69, 60] on button "0 フィルター" at bounding box center [63, 61] width 42 height 9
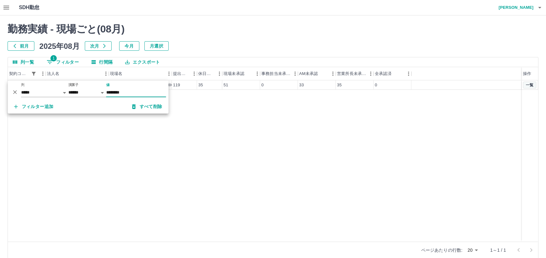
type input "********"
click at [529, 86] on button "一覧" at bounding box center [529, 85] width 13 height 7
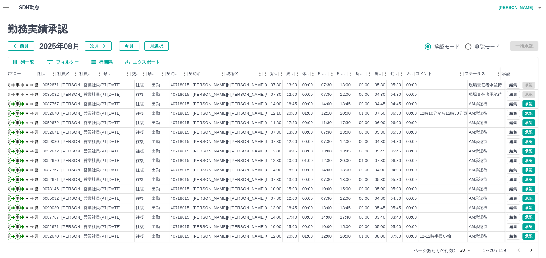
scroll to position [0, 24]
click at [497, 75] on icon "メニュー" at bounding box center [498, 74] width 6 height 6
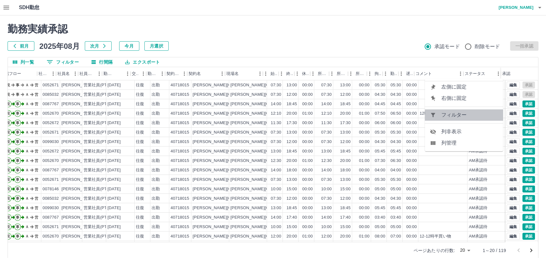
click at [448, 113] on span "フィルター" at bounding box center [469, 115] width 57 height 8
select select "**********"
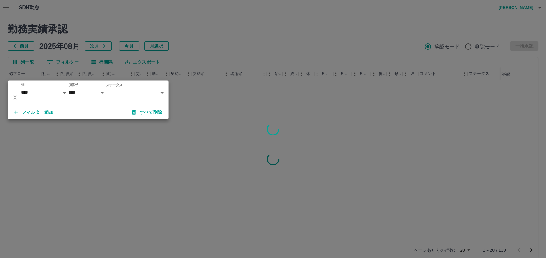
scroll to position [0, 20]
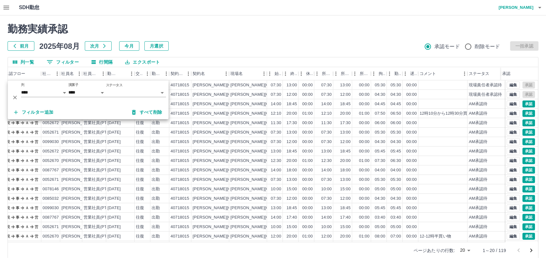
click at [162, 93] on body "SDH勤怠 仲島　孝輔 勤務実績承認 前月 2025年08月 次月 今月 月選択 承認モード 削除モード 一括承認 列一覧 0 フィルター 行間隔 エクスポー…" at bounding box center [273, 133] width 546 height 266
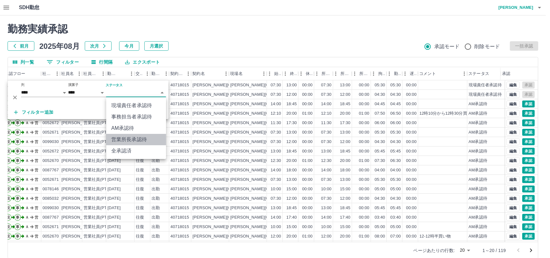
click at [130, 138] on li "営業所長承認待" at bounding box center [136, 139] width 60 height 11
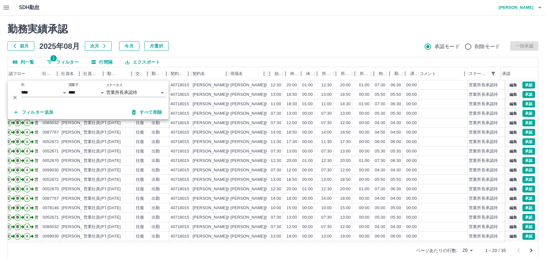
click at [308, 30] on h2 "勤務実績承認" at bounding box center [273, 29] width 531 height 12
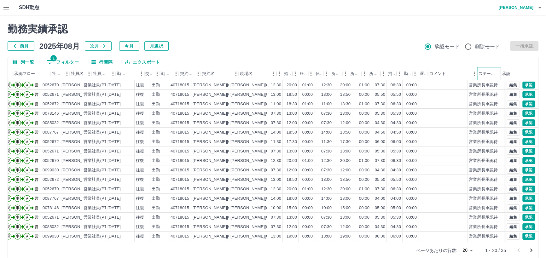
scroll to position [0, 0]
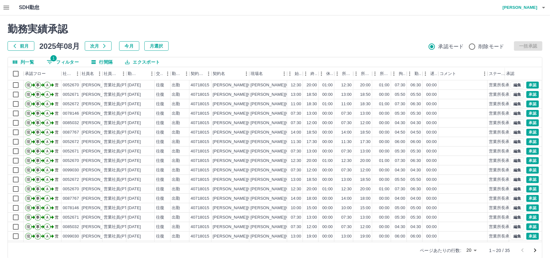
click at [471, 250] on body "SDH勤怠 仲島　孝輔 勤務実績承認 前月 2025年08月 次月 今月 月選択 承認モード 削除モード 一括承認 列一覧 1 フィルター 行間隔 エクスポー…" at bounding box center [275, 133] width 550 height 266
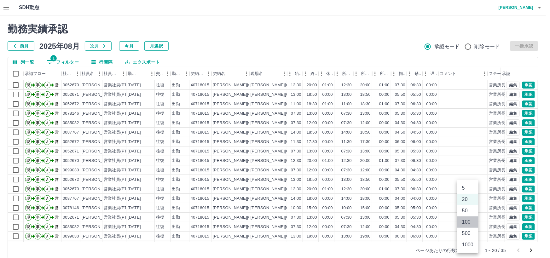
click at [467, 220] on li "100" at bounding box center [467, 222] width 21 height 11
type input "***"
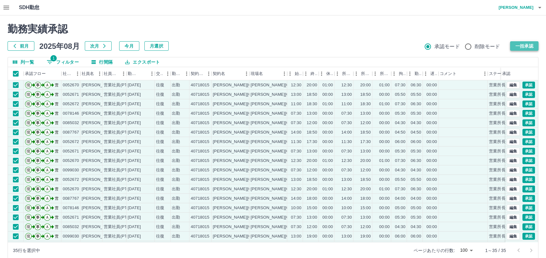
click at [522, 46] on button "一括承認" at bounding box center [524, 45] width 28 height 9
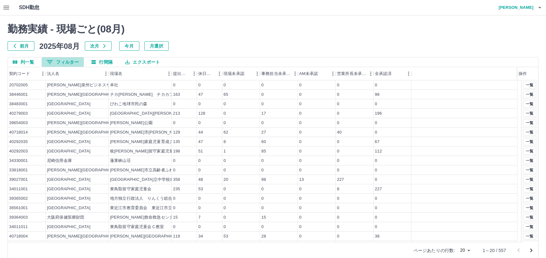
click at [78, 61] on button "0 フィルター" at bounding box center [63, 61] width 42 height 9
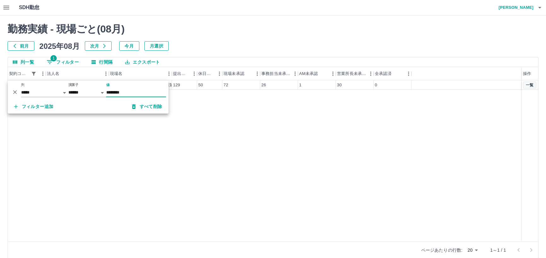
type input "********"
click at [530, 85] on button "一覧" at bounding box center [529, 85] width 13 height 7
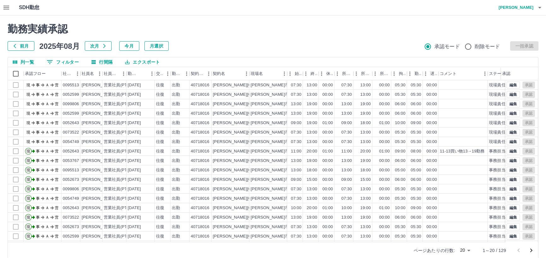
click at [468, 250] on body "SDH勤怠 仲島　孝輔 勤務実績承認 前月 2025年08月 次月 今月 月選択 承認モード 削除モード 一括承認 列一覧 0 フィルター 行間隔 エクスポー…" at bounding box center [273, 133] width 546 height 266
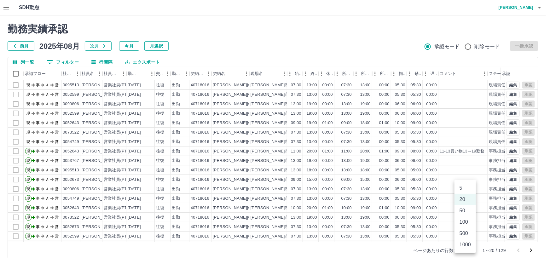
click at [466, 220] on li "100" at bounding box center [465, 222] width 21 height 11
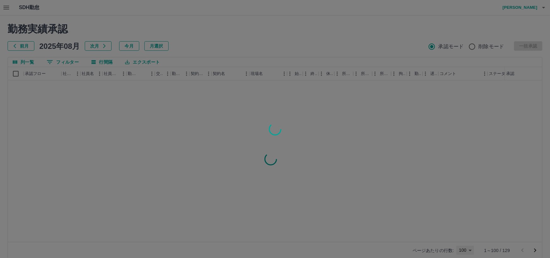
type input "***"
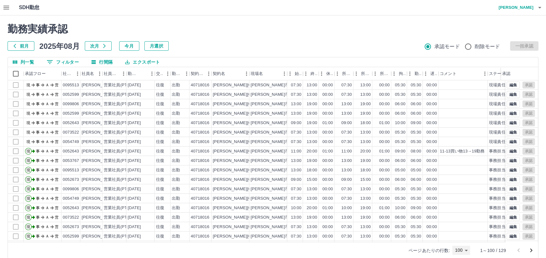
scroll to position [0, 24]
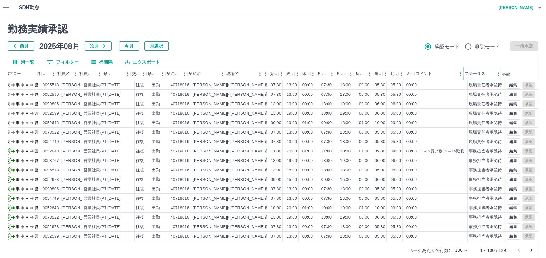
click at [495, 75] on icon "メニュー" at bounding box center [498, 74] width 6 height 6
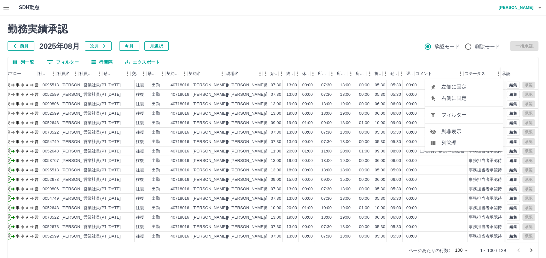
click at [446, 114] on span "フィルター" at bounding box center [469, 115] width 57 height 8
select select "**********"
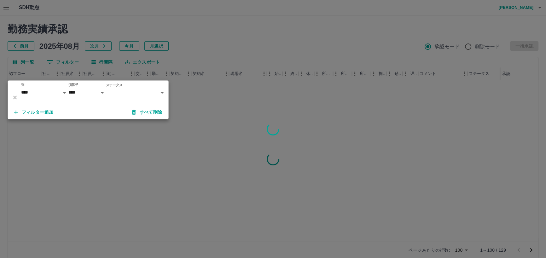
scroll to position [0, 20]
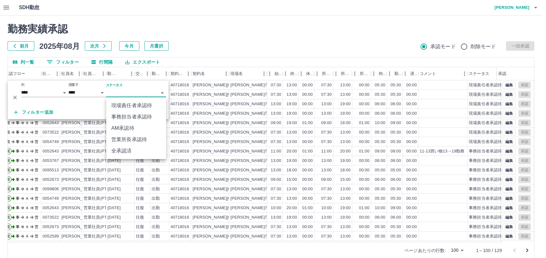
click at [164, 93] on body "SDH勤怠 仲島　孝輔 勤務実績承認 前月 2025年08月 次月 今月 月選択 承認モード 削除モード 一括承認 列一覧 0 フィルター 行間隔 エクスポー…" at bounding box center [273, 133] width 546 height 266
click at [126, 138] on li "営業所長承認待" at bounding box center [136, 139] width 60 height 11
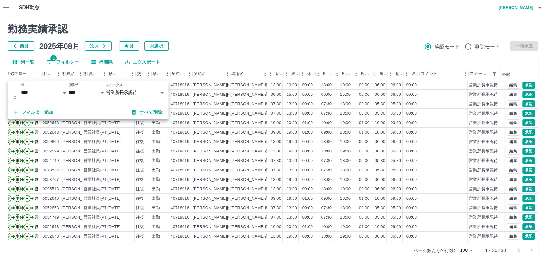
scroll to position [0, 0]
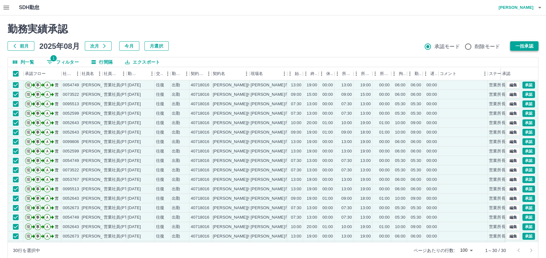
click at [517, 46] on button "一括承認" at bounding box center [524, 45] width 28 height 9
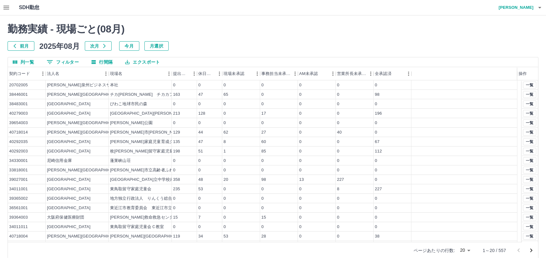
click at [65, 62] on button "0 フィルター" at bounding box center [63, 61] width 42 height 9
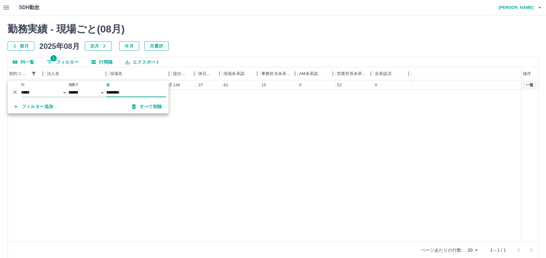
type input "********"
click at [530, 85] on button "一覧" at bounding box center [529, 85] width 13 height 7
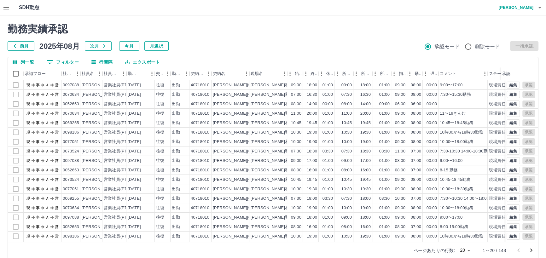
scroll to position [0, 24]
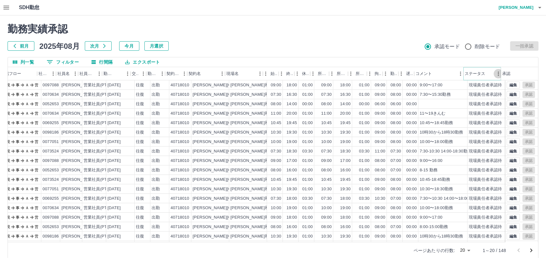
click at [495, 73] on button "メニュー" at bounding box center [498, 73] width 9 height 9
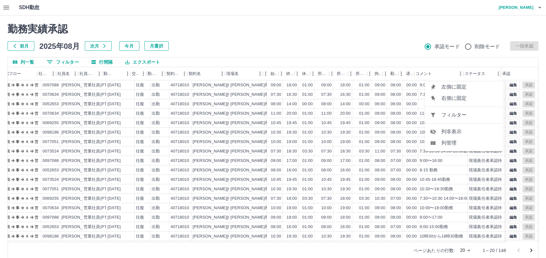
click at [459, 114] on span "フィルター" at bounding box center [469, 115] width 57 height 8
select select "**********"
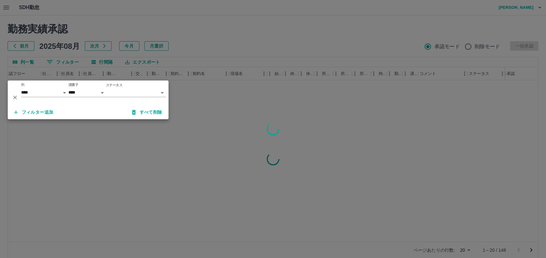
scroll to position [0, 20]
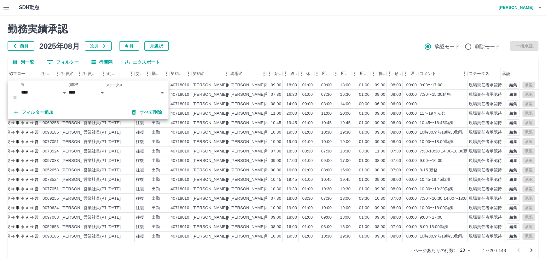
click at [160, 92] on body "SDH勤怠 仲島　孝輔 勤務実績承認 前月 2025年08月 次月 今月 月選択 承認モード 削除モード 一括承認 列一覧 0 フィルター 行間隔 エクスポー…" at bounding box center [273, 133] width 546 height 266
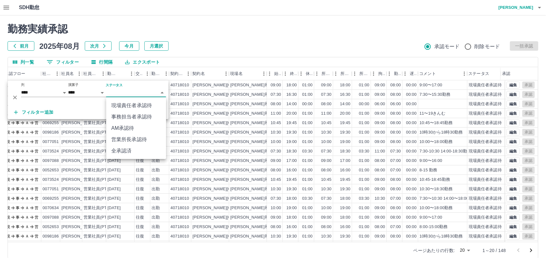
click at [129, 138] on li "営業所長承認待" at bounding box center [136, 139] width 60 height 11
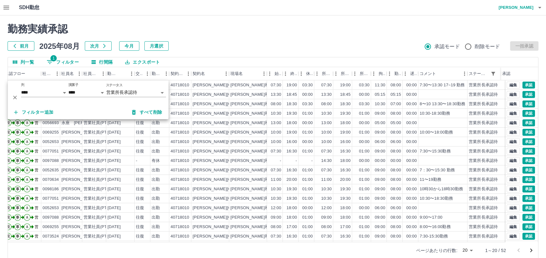
scroll to position [0, 0]
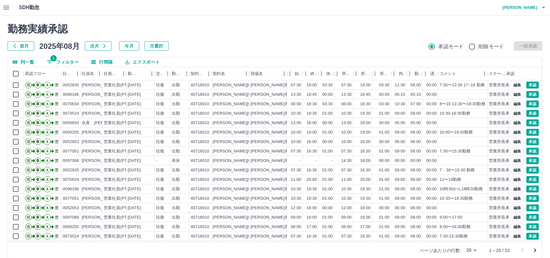
click at [470, 250] on body "SDH勤怠 仲島　孝輔 勤務実績承認 前月 2025年08月 次月 今月 月選択 承認モード 削除モード 一括承認 列一覧 1 フィルター 行間隔 エクスポー…" at bounding box center [275, 133] width 550 height 266
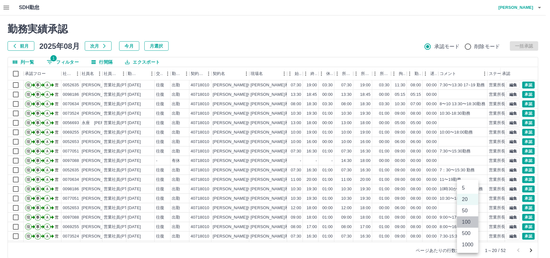
click at [467, 218] on li "100" at bounding box center [467, 222] width 21 height 11
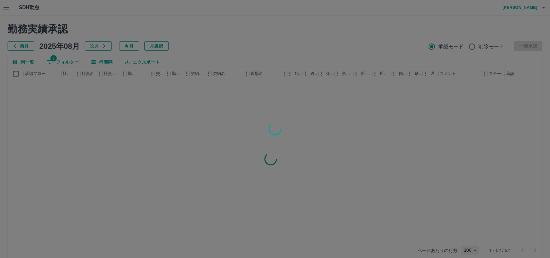
type input "***"
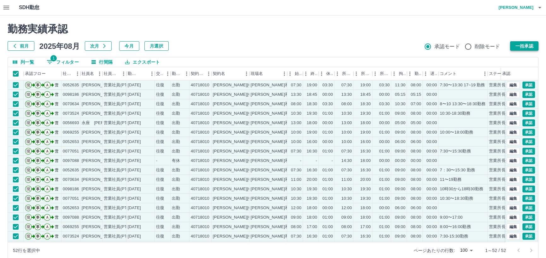
click at [524, 45] on button "一括承認" at bounding box center [524, 45] width 28 height 9
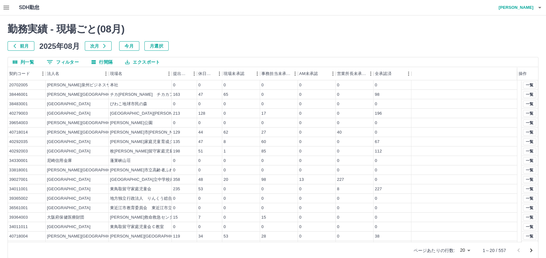
click at [57, 61] on button "0 フィルター" at bounding box center [63, 61] width 42 height 9
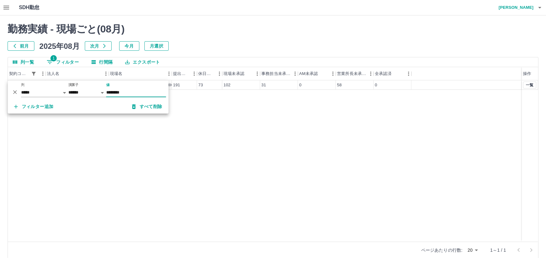
type input "********"
click at [528, 85] on button "一覧" at bounding box center [529, 85] width 13 height 7
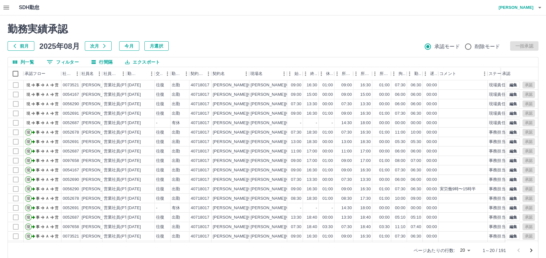
scroll to position [0, 24]
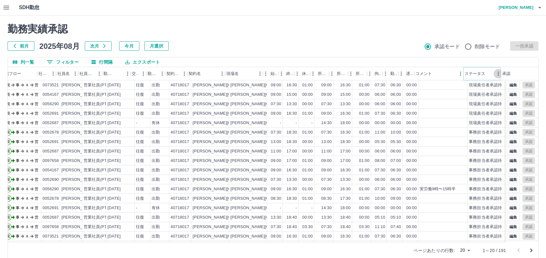
click at [496, 73] on icon "メニュー" at bounding box center [498, 74] width 6 height 6
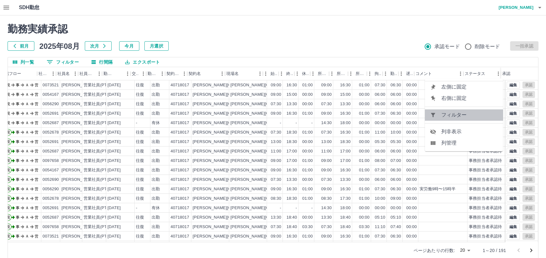
click at [455, 114] on span "フィルター" at bounding box center [469, 115] width 57 height 8
select select "**********"
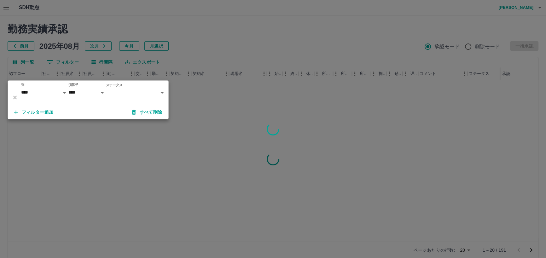
scroll to position [0, 20]
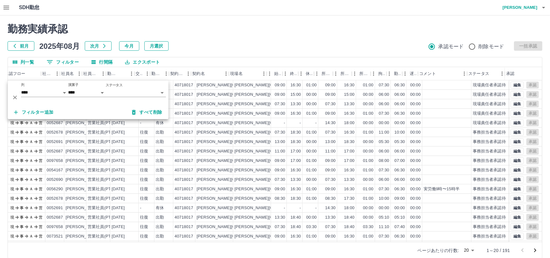
click at [161, 92] on body "SDH勤怠 仲島　孝輔 勤務実績承認 前月 2025年08月 次月 今月 月選択 承認モード 削除モード 一括承認 列一覧 0 フィルター 行間隔 エクスポー…" at bounding box center [275, 133] width 550 height 266
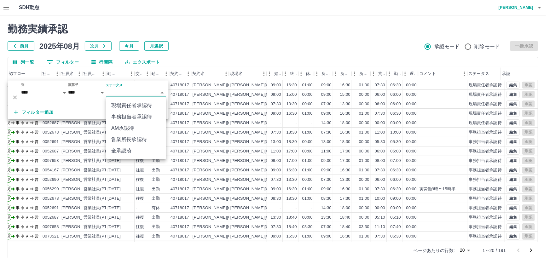
click at [129, 139] on li "営業所長承認待" at bounding box center [136, 139] width 60 height 11
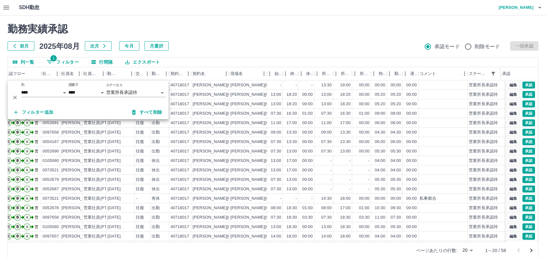
scroll to position [0, 0]
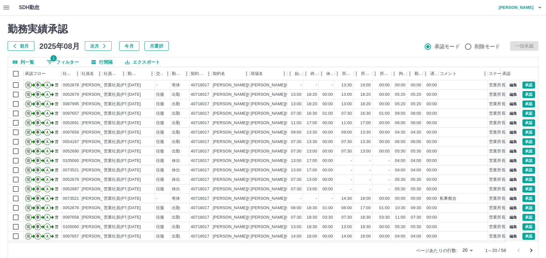
click at [472, 250] on body "SDH勤怠 仲島　孝輔 勤務実績承認 前月 2025年08月 次月 今月 月選択 承認モード 削除モード 一括承認 列一覧 1 フィルター 行間隔 エクスポー…" at bounding box center [273, 133] width 546 height 266
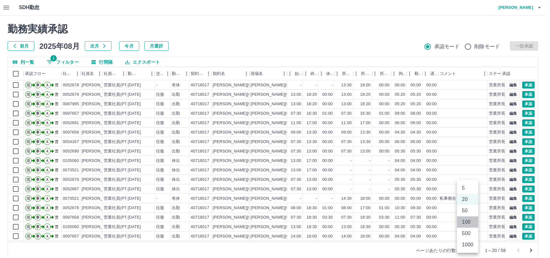
click at [469, 219] on li "100" at bounding box center [467, 222] width 21 height 11
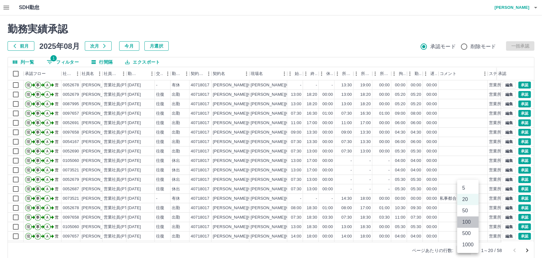
type input "***"
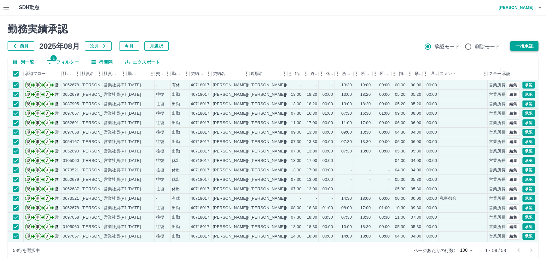
click at [523, 45] on button "一括承認" at bounding box center [524, 45] width 28 height 9
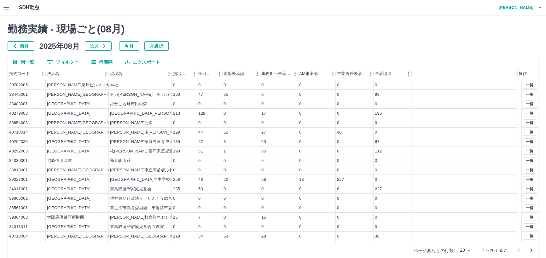
click at [74, 59] on button "0 フィルター" at bounding box center [63, 61] width 42 height 9
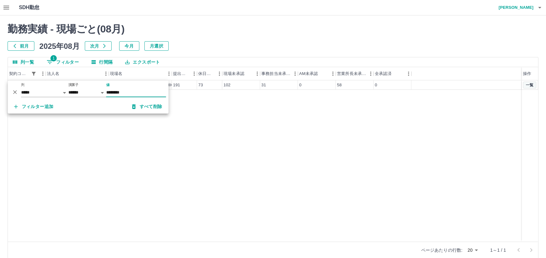
type input "********"
click at [529, 84] on button "一覧" at bounding box center [529, 85] width 13 height 7
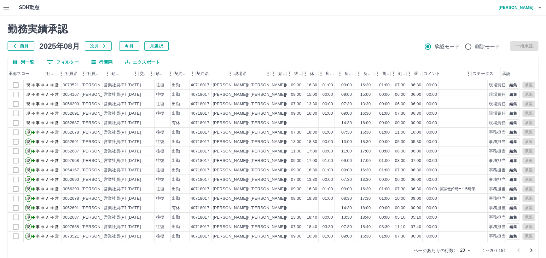
scroll to position [0, 24]
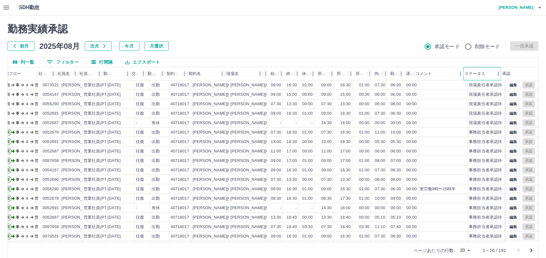
click at [492, 73] on div "ステータス" at bounding box center [479, 73] width 29 height 13
click at [495, 73] on icon "メニュー" at bounding box center [498, 74] width 6 height 6
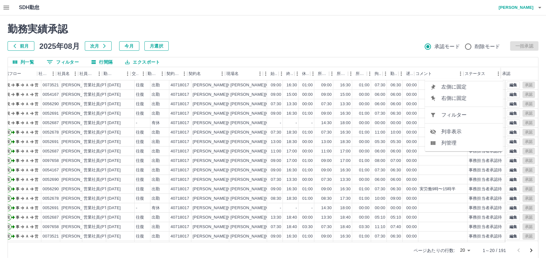
click at [451, 114] on span "フィルター" at bounding box center [469, 115] width 57 height 8
select select "**********"
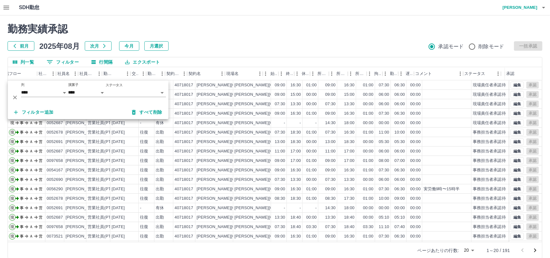
click at [163, 92] on body "SDH勤怠 仲島　孝輔 勤務実績承認 前月 2025年08月 次月 今月 月選択 承認モード 削除モード 一括承認 列一覧 0 フィルター 行間隔 エクスポー…" at bounding box center [275, 133] width 550 height 266
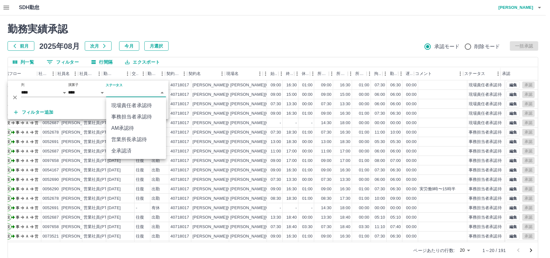
click at [137, 139] on li "営業所長承認待" at bounding box center [136, 139] width 60 height 11
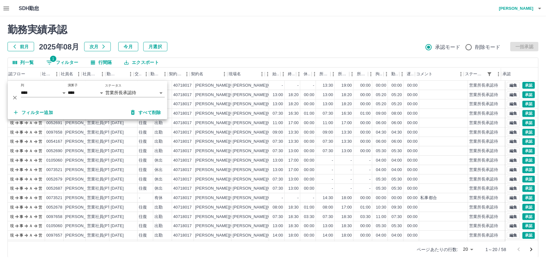
scroll to position [0, 20]
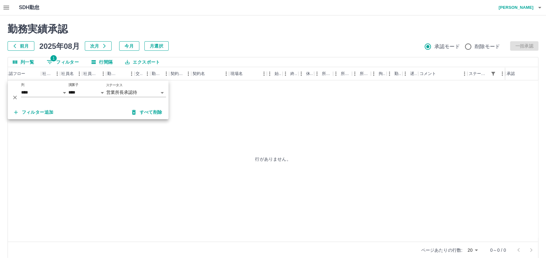
click at [195, 98] on div "行がありません。" at bounding box center [273, 158] width 530 height 157
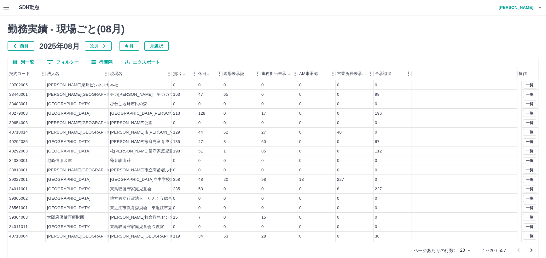
click at [61, 60] on button "0 フィルター" at bounding box center [63, 61] width 42 height 9
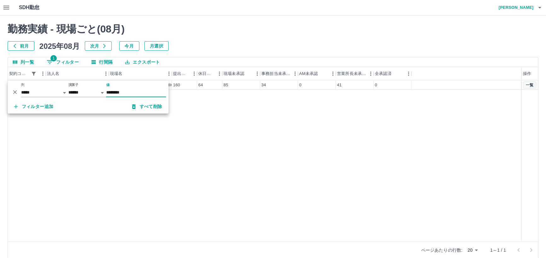
type input "********"
click at [526, 84] on button "一覧" at bounding box center [529, 85] width 13 height 7
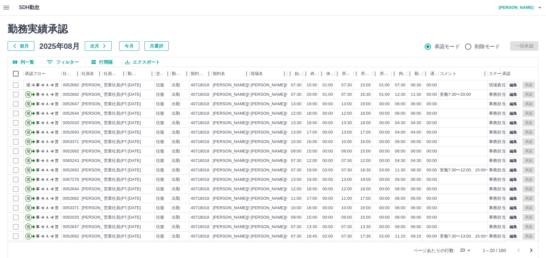
scroll to position [0, 24]
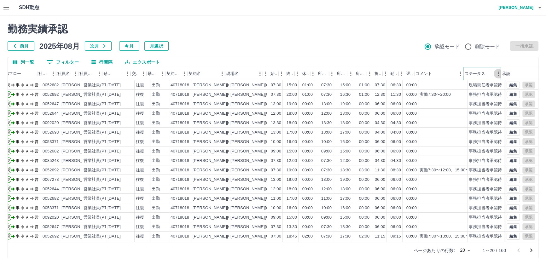
click at [495, 75] on icon "メニュー" at bounding box center [498, 74] width 6 height 6
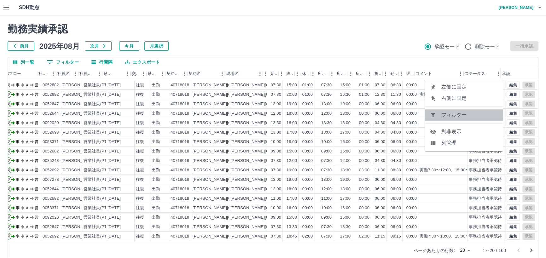
click at [450, 116] on span "フィルター" at bounding box center [469, 115] width 57 height 8
select select "**********"
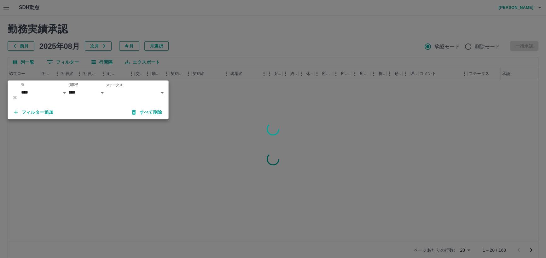
scroll to position [0, 20]
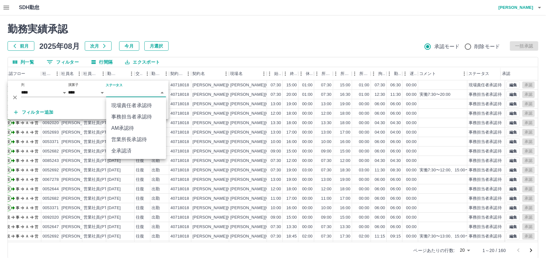
click at [162, 94] on body "SDH勤怠 仲島　孝輔 勤務実績承認 前月 2025年08月 次月 今月 月選択 承認モード 削除モード 一括承認 列一覧 0 フィルター 行間隔 エクスポー…" at bounding box center [275, 133] width 550 height 266
click at [133, 138] on li "営業所長承認待" at bounding box center [136, 139] width 60 height 11
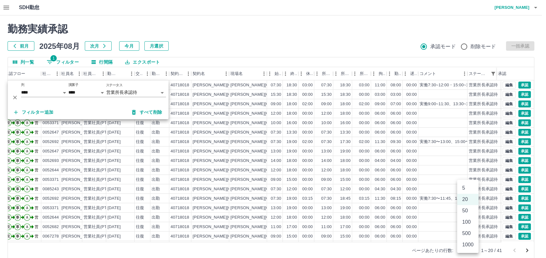
click at [467, 251] on body "SDH勤怠 仲島　孝輔 勤務実績承認 前月 2025年08月 次月 今月 月選択 承認モード 削除モード 一括承認 列一覧 1 フィルター 行間隔 エクスポー…" at bounding box center [273, 133] width 546 height 266
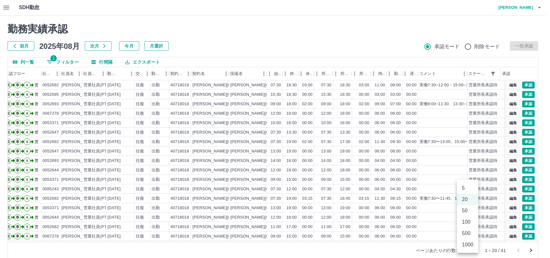
click at [469, 221] on li "100" at bounding box center [467, 222] width 21 height 11
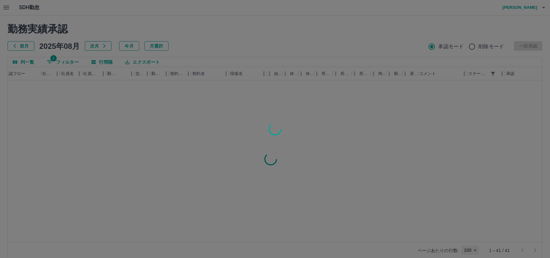
type input "***"
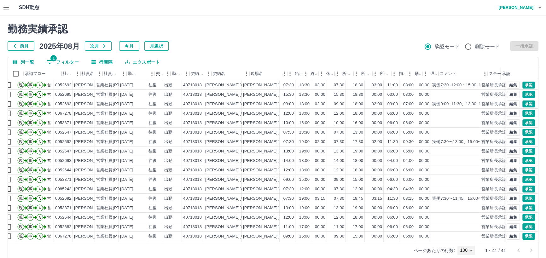
scroll to position [0, 0]
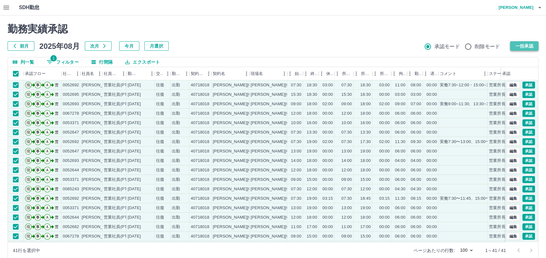
click at [527, 46] on button "一括承認" at bounding box center [524, 45] width 28 height 9
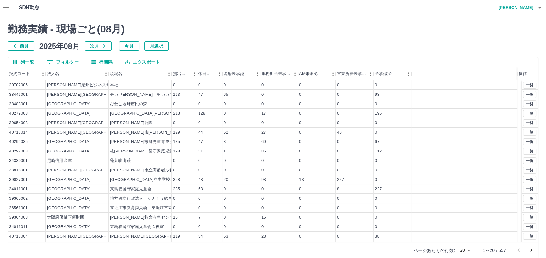
click at [68, 59] on button "0 フィルター" at bounding box center [63, 61] width 42 height 9
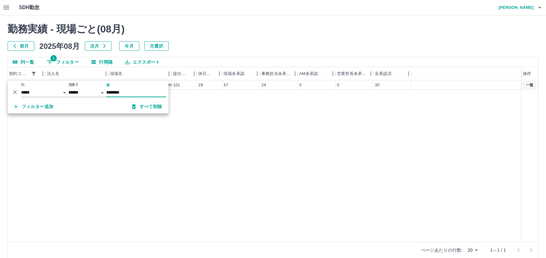
type input "********"
click at [531, 84] on button "一覧" at bounding box center [529, 85] width 13 height 7
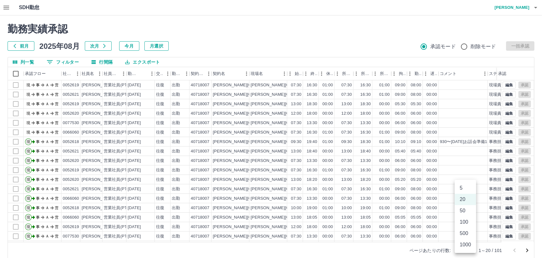
click at [468, 249] on body "SDH勤怠 仲島　孝輔 勤務実績承認 前月 2025年08月 次月 今月 月選択 承認モード 削除モード 一括承認 列一覧 0 フィルター 行間隔 エクスポー…" at bounding box center [273, 133] width 546 height 266
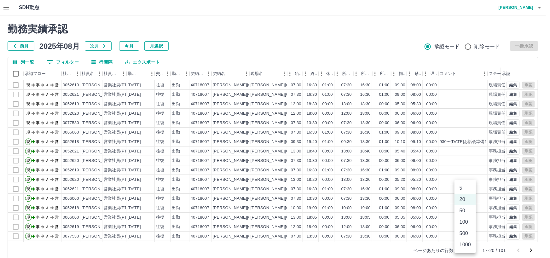
click at [463, 219] on li "100" at bounding box center [465, 222] width 21 height 11
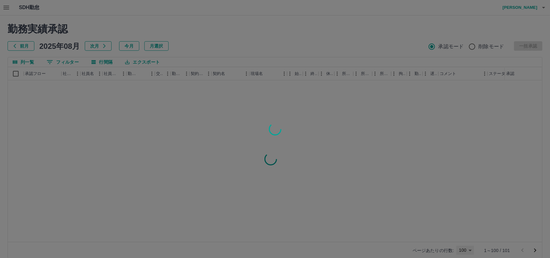
type input "***"
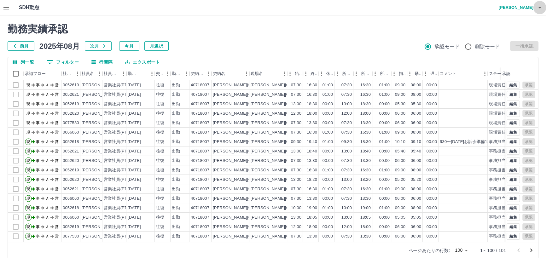
click at [541, 7] on icon "button" at bounding box center [540, 8] width 8 height 8
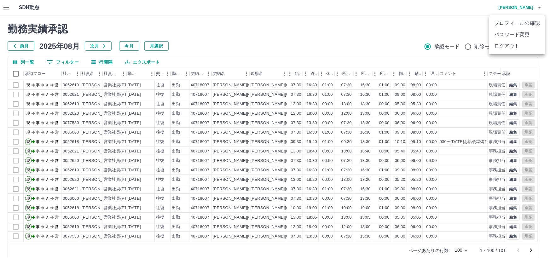
click at [512, 46] on li "ログアウト" at bounding box center [517, 45] width 56 height 11
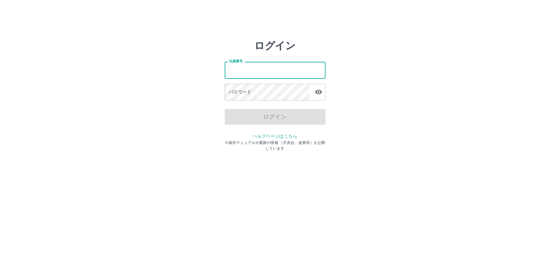
click at [309, 72] on input "社員番号" at bounding box center [275, 70] width 101 height 17
type input "*******"
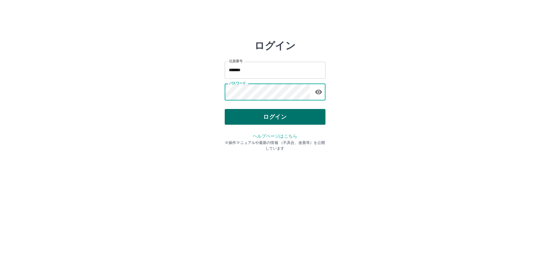
click at [264, 117] on button "ログイン" at bounding box center [275, 117] width 101 height 16
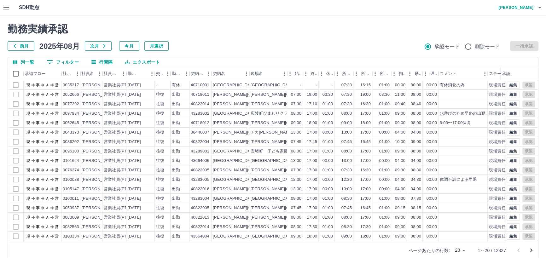
click at [4, 7] on icon "button" at bounding box center [7, 8] width 8 height 8
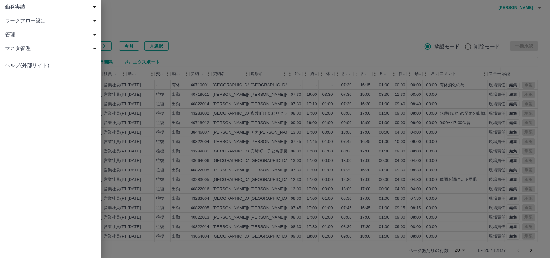
click at [8, 6] on span "勤務実績" at bounding box center [51, 7] width 93 height 8
click at [15, 35] on span "現場" at bounding box center [53, 35] width 84 height 8
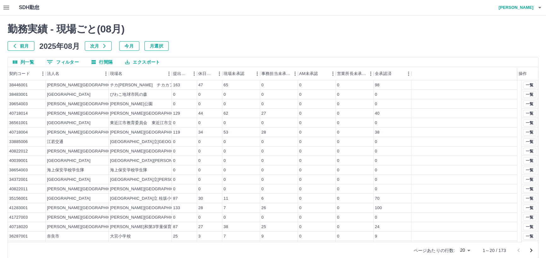
click at [70, 61] on button "0 フィルター" at bounding box center [63, 61] width 42 height 9
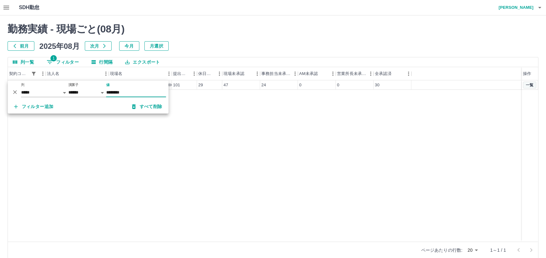
type input "********"
click at [527, 85] on button "一覧" at bounding box center [529, 85] width 13 height 7
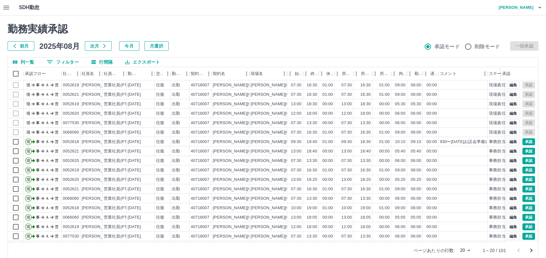
click at [463, 251] on body "SDH勤怠 谷岡　幸子 勤務実績承認 前月 2025年08月 次月 今月 月選択 承認モード 削除モード 一括承認 列一覧 0 フィルター 行間隔 エクスポー…" at bounding box center [273, 133] width 546 height 266
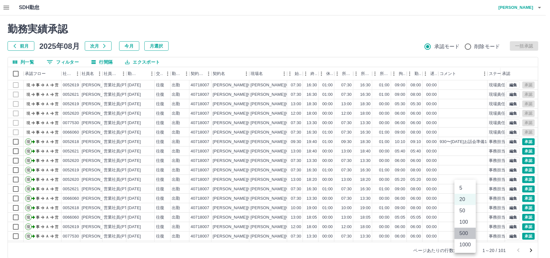
click at [466, 232] on li "500" at bounding box center [465, 233] width 21 height 11
type input "***"
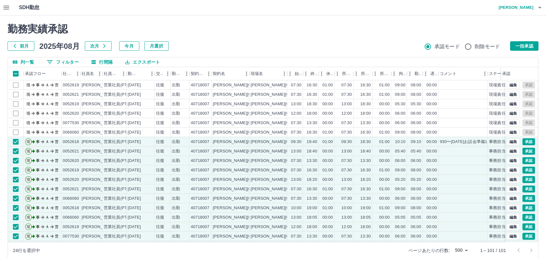
click at [142, 62] on button "エクスポート" at bounding box center [142, 61] width 45 height 9
click at [148, 69] on li "CSVダウンロード" at bounding box center [145, 74] width 51 height 11
click at [528, 45] on button "一括承認" at bounding box center [524, 45] width 28 height 9
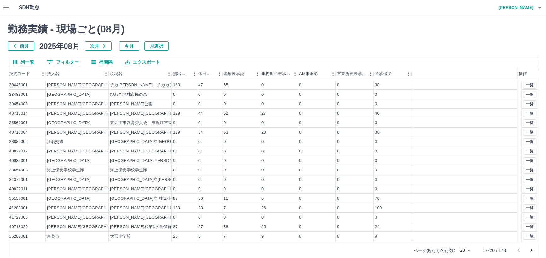
click at [64, 63] on button "0 フィルター" at bounding box center [63, 61] width 42 height 9
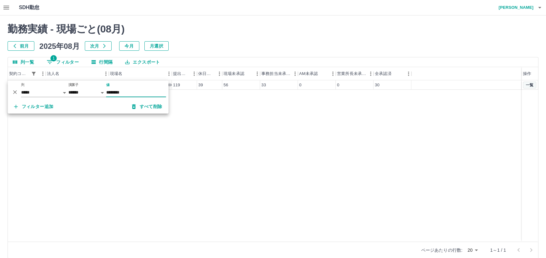
type input "********"
click at [530, 83] on button "一覧" at bounding box center [529, 85] width 13 height 7
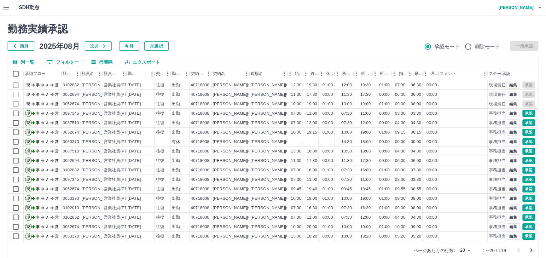
click at [470, 247] on body "SDH勤怠 谷岡　幸子 勤務実績承認 前月 2025年08月 次月 今月 月選択 承認モード 削除モード 一括承認 列一覧 0 フィルター 行間隔 エクスポー…" at bounding box center [273, 133] width 546 height 266
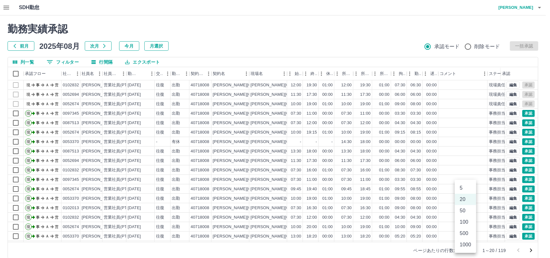
click at [468, 232] on li "500" at bounding box center [465, 233] width 21 height 11
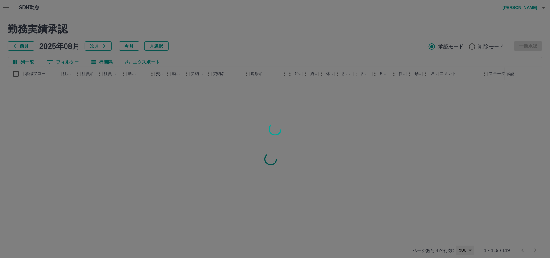
type input "***"
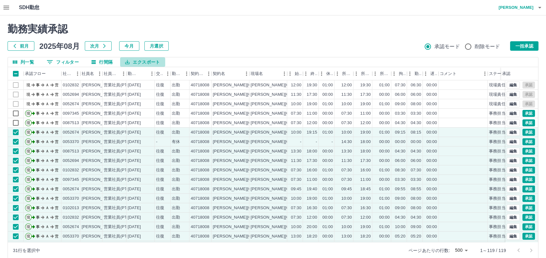
click at [142, 60] on button "エクスポート" at bounding box center [142, 61] width 45 height 9
click at [151, 74] on li "CSVダウンロード" at bounding box center [145, 74] width 51 height 11
click at [120, 20] on div "勤務実績承認 前月 2025年08月 次月 今月 月選択 承認モード 削除モード 一括承認 列一覧 0 フィルター 行間隔 エクスポート 承認フロー 社員番号…" at bounding box center [273, 140] width 546 height 251
click at [525, 46] on button "一括承認" at bounding box center [524, 45] width 28 height 9
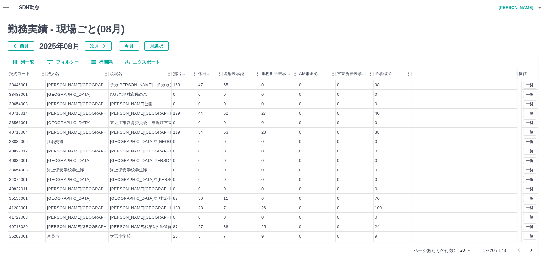
click at [63, 62] on button "0 フィルター" at bounding box center [63, 61] width 42 height 9
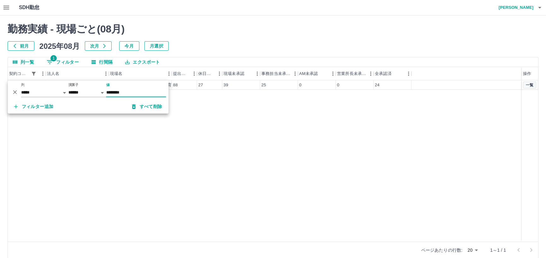
type input "********"
click at [528, 84] on button "一覧" at bounding box center [529, 85] width 13 height 7
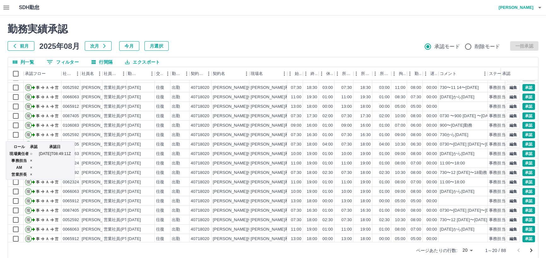
scroll to position [32, 0]
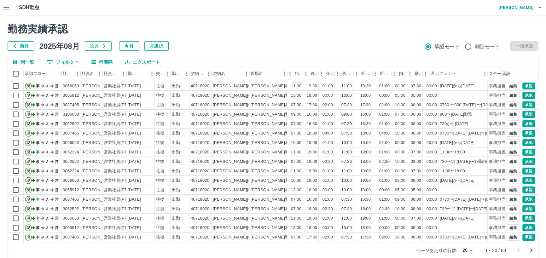
click at [470, 252] on body "SDH勤怠 谷岡　幸子 勤務実績承認 前月 2025年08月 次月 今月 月選択 承認モード 削除モード 一括承認 列一覧 0 フィルター 行間隔 エクスポー…" at bounding box center [273, 133] width 546 height 266
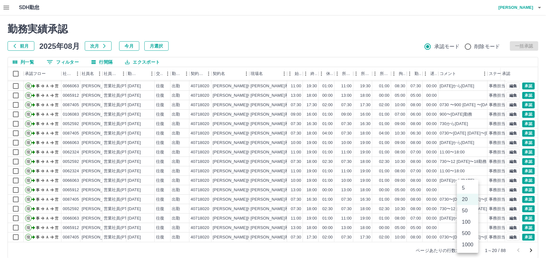
click at [467, 222] on li "100" at bounding box center [467, 222] width 21 height 11
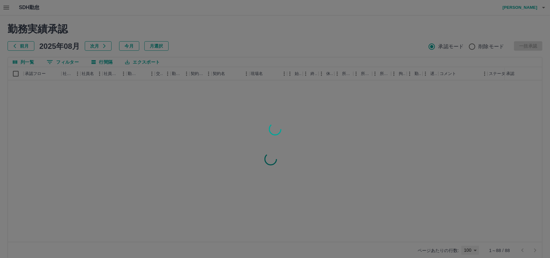
type input "***"
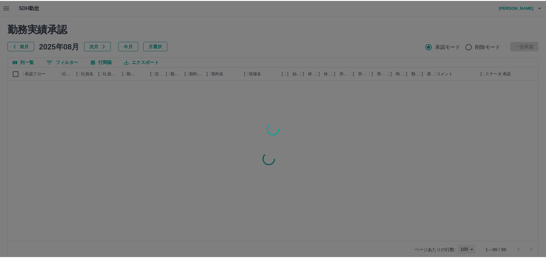
scroll to position [0, 0]
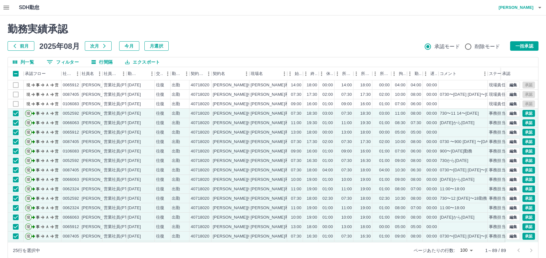
click at [148, 61] on button "エクスポート" at bounding box center [142, 61] width 45 height 9
click at [154, 75] on li "CSVダウンロード" at bounding box center [145, 74] width 51 height 11
click at [524, 45] on button "一括承認" at bounding box center [524, 45] width 28 height 9
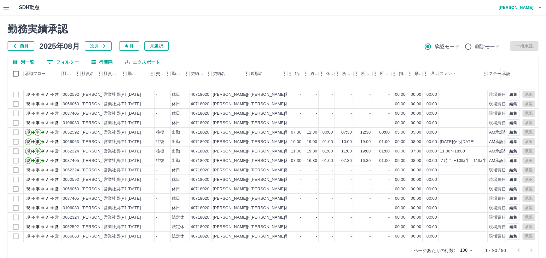
scroll to position [287, 0]
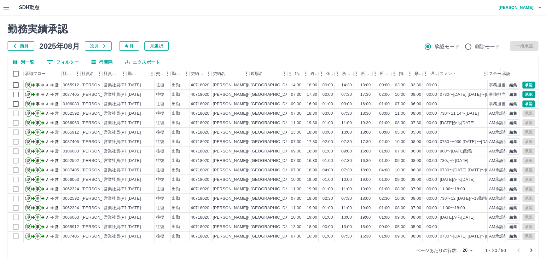
scroll to position [32, 0]
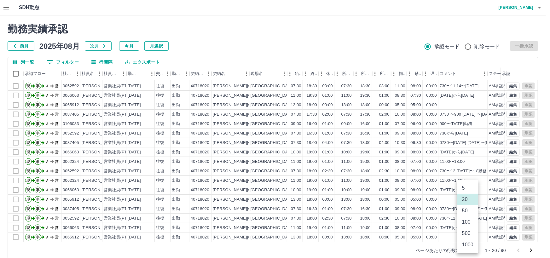
click at [471, 252] on body "SDH勤怠 [PERSON_NAME] 勤務実績承認 前月 [DATE] 次月 今月 月選択 承認モード 削除モード 一括承認 列一覧 0 フィルター 行間隔…" at bounding box center [275, 133] width 550 height 266
click at [467, 222] on li "100" at bounding box center [467, 222] width 21 height 11
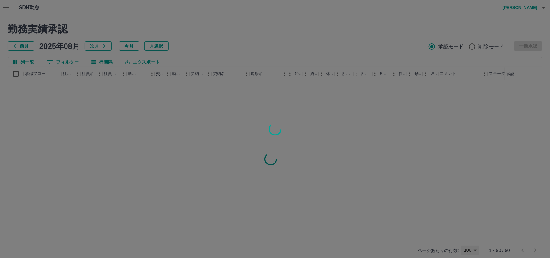
type input "***"
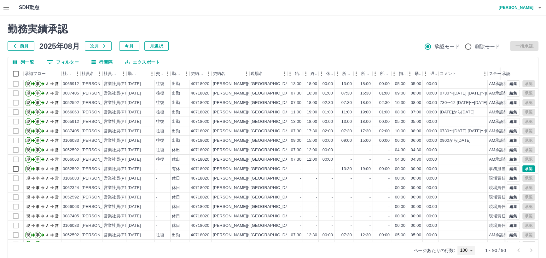
scroll to position [172, 0]
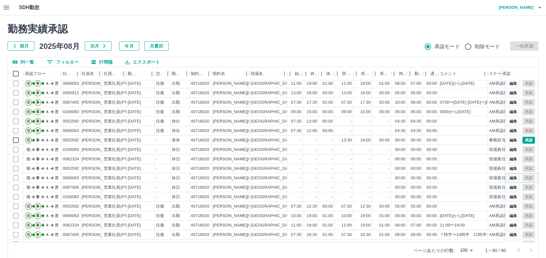
click at [507, 178] on button "編集" at bounding box center [513, 178] width 13 height 7
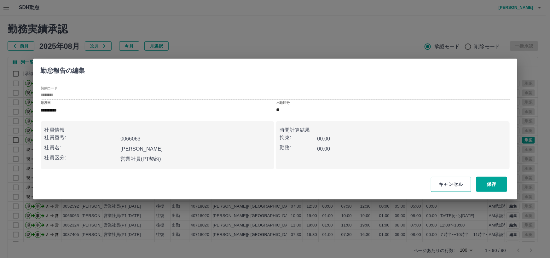
click at [451, 183] on button "キャンセル" at bounding box center [451, 184] width 40 height 15
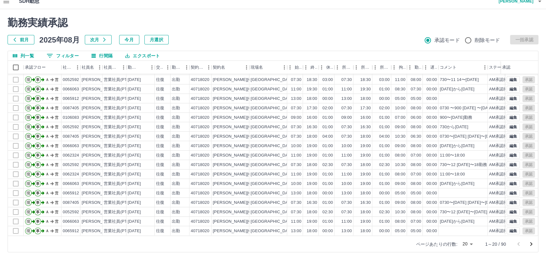
scroll to position [8, 0]
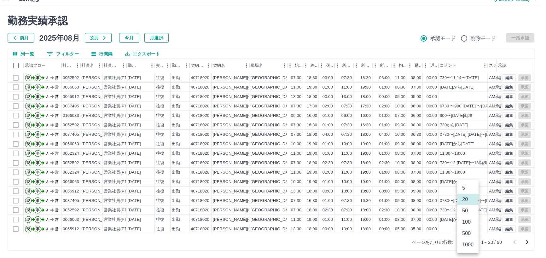
click at [467, 243] on body "SDH勤怠 [PERSON_NAME] 勤務実績承認 前月 [DATE] 次月 今月 月選択 承認モード 削除モード 一括承認 列一覧 0 フィルター 行間隔…" at bounding box center [273, 125] width 546 height 266
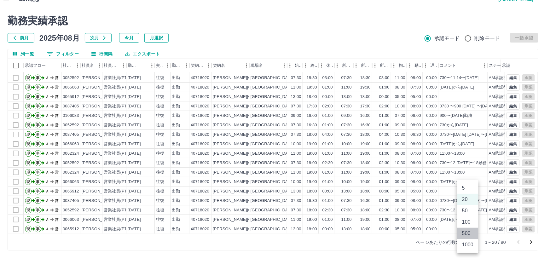
click at [466, 231] on li "500" at bounding box center [467, 233] width 21 height 11
type input "***"
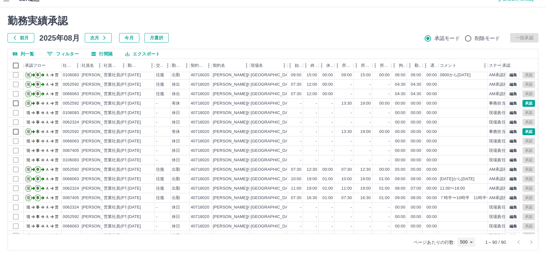
scroll to position [172, 0]
